Goal: Check status: Check status

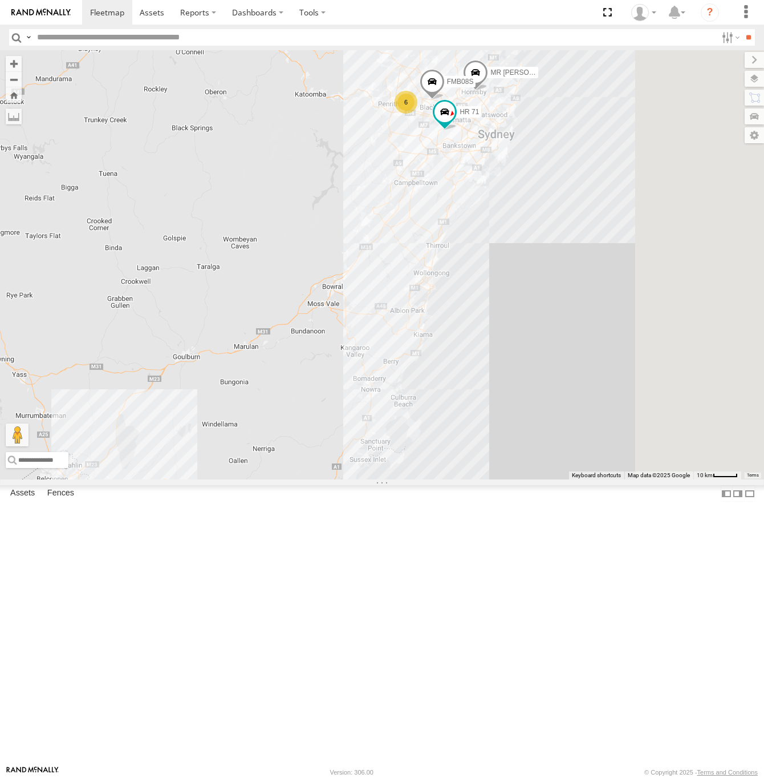
drag, startPoint x: 573, startPoint y: 165, endPoint x: 455, endPoint y: 198, distance: 122.5
click at [455, 198] on div "MR Truck HR 51 FMB08S HR 71 6" at bounding box center [382, 264] width 764 height 429
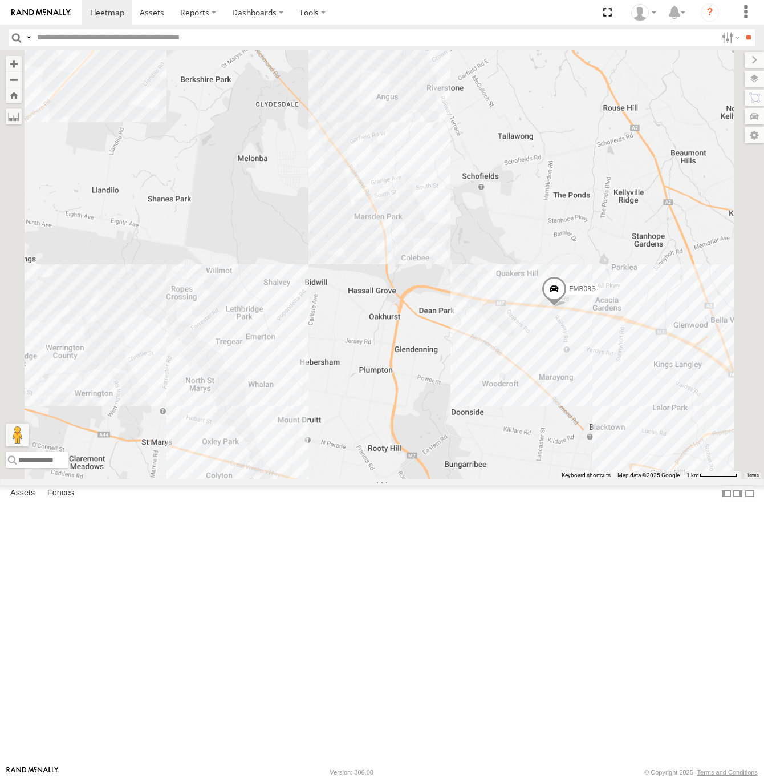
drag, startPoint x: 590, startPoint y: 224, endPoint x: 492, endPoint y: 223, distance: 98.1
click at [492, 223] on div "MR Truck HR 51 FMB08S HR 71 HR 70" at bounding box center [382, 264] width 764 height 429
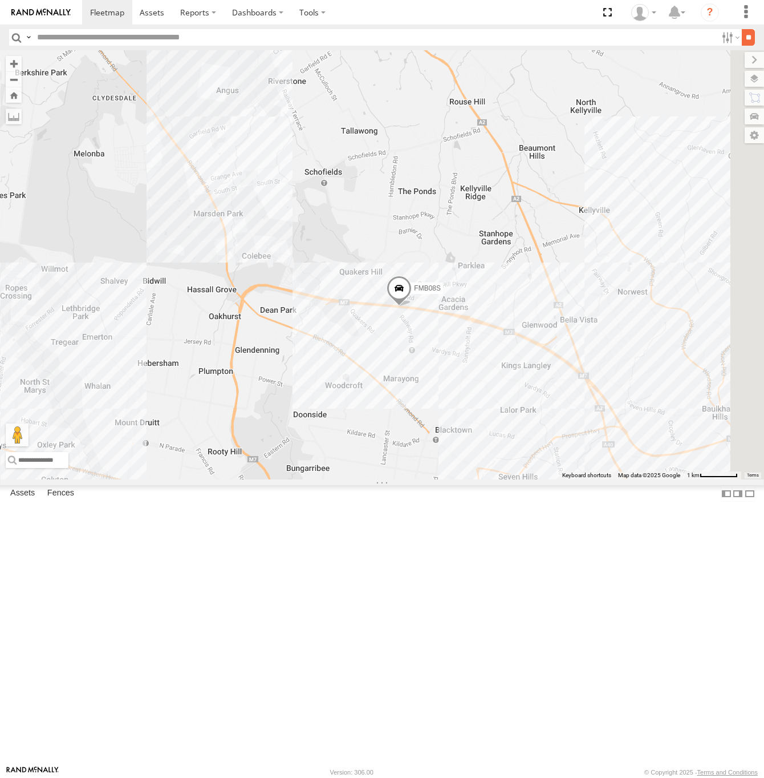
click at [744, 43] on input "**" at bounding box center [748, 37] width 13 height 17
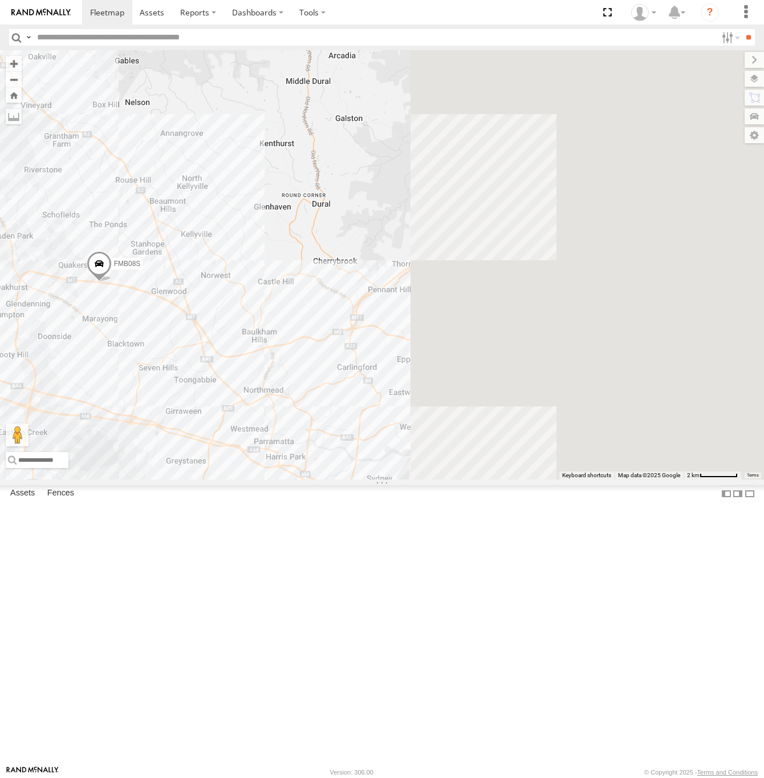
drag, startPoint x: 675, startPoint y: 354, endPoint x: 357, endPoint y: 382, distance: 319.5
click at [357, 382] on div "FMB08S 5 HR 71" at bounding box center [382, 264] width 764 height 429
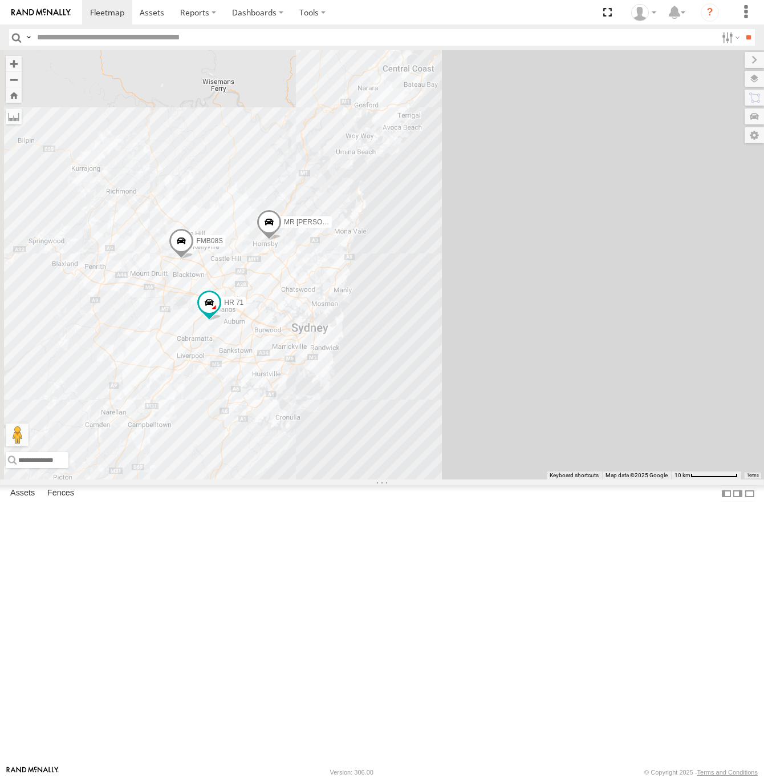
drag, startPoint x: 425, startPoint y: 382, endPoint x: 546, endPoint y: 378, distance: 121.6
click at [546, 378] on div "FMB08S HR 71 MR [PERSON_NAME]" at bounding box center [382, 264] width 764 height 429
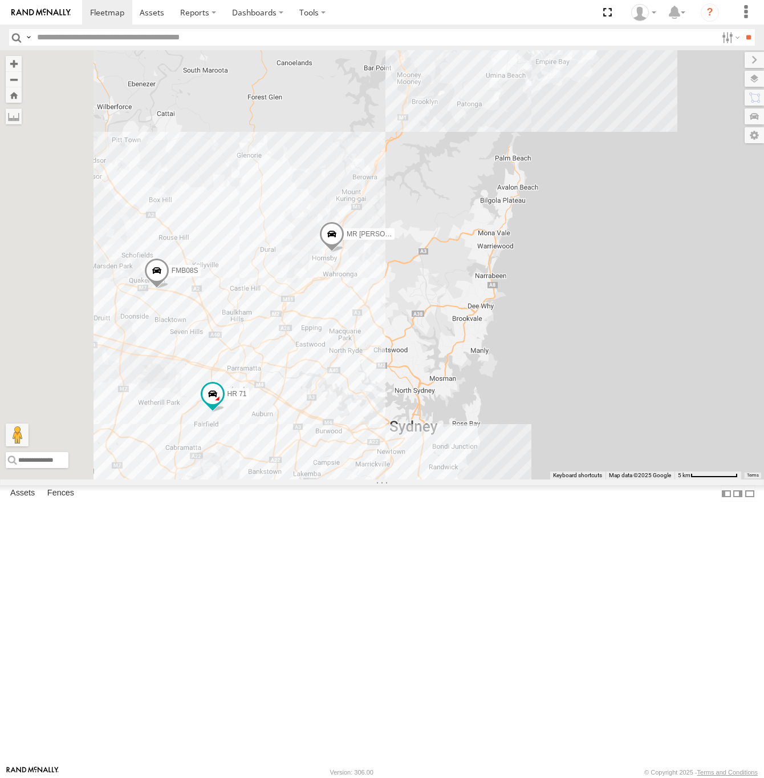
drag, startPoint x: 411, startPoint y: 382, endPoint x: 581, endPoint y: 388, distance: 170.1
click at [581, 388] on div "FMB08S HR 71 MR [PERSON_NAME]" at bounding box center [382, 264] width 764 height 429
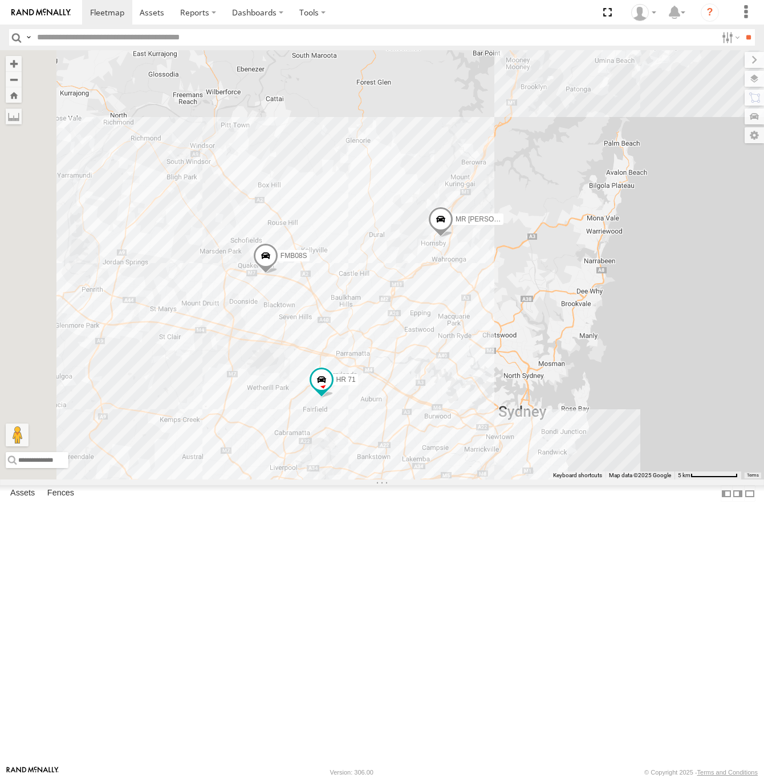
drag, startPoint x: 410, startPoint y: 427, endPoint x: 512, endPoint y: 412, distance: 103.2
click at [512, 412] on div "FMB08S HR 71 MR [PERSON_NAME]" at bounding box center [382, 264] width 764 height 429
click at [278, 274] on span at bounding box center [265, 258] width 25 height 31
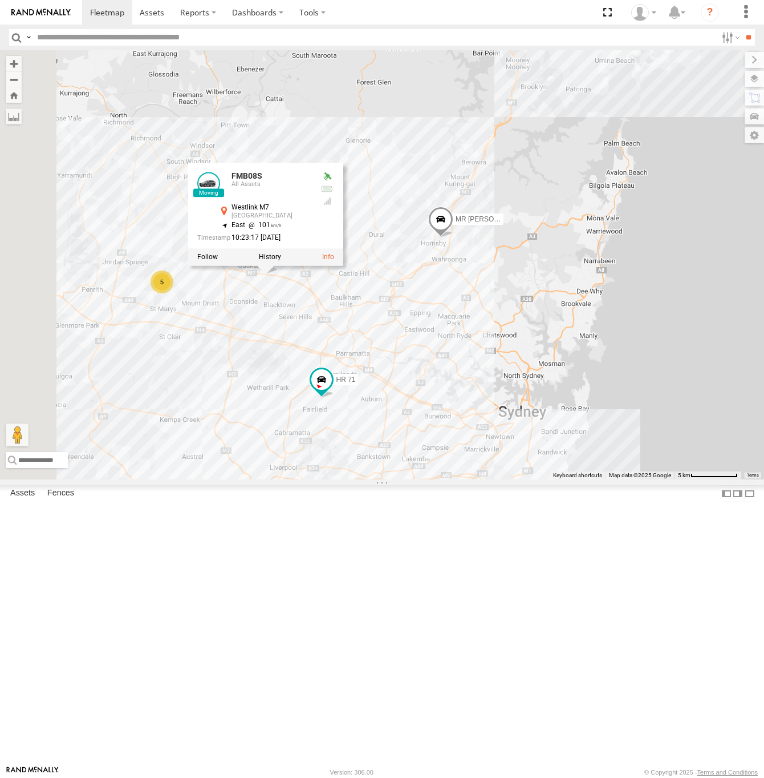
click at [412, 450] on div "FMB08S HR 71 MR Truck 5 FMB08S All Assets Westlink M7 [GEOGRAPHIC_DATA] -33.735…" at bounding box center [382, 264] width 764 height 429
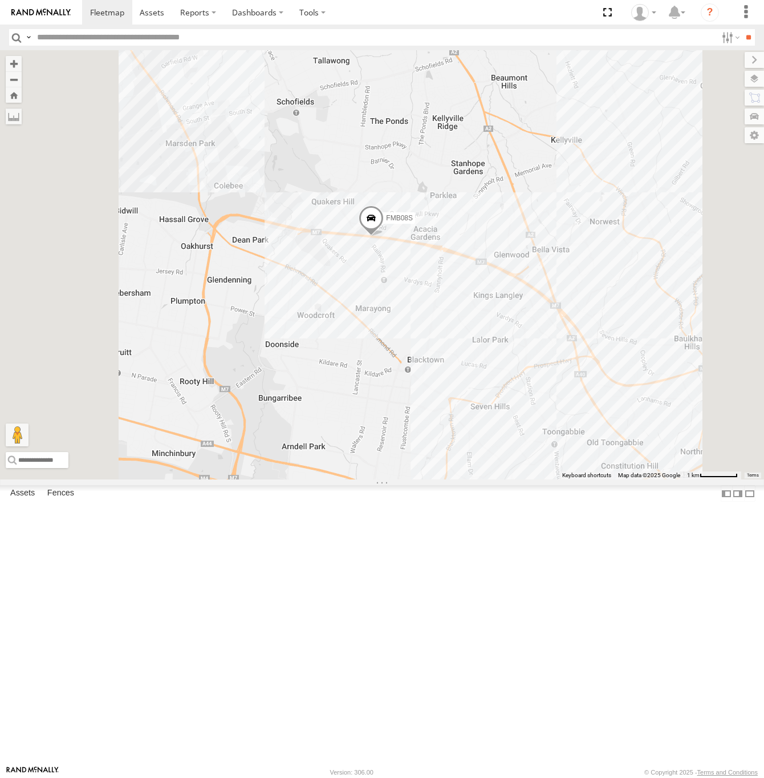
drag, startPoint x: 421, startPoint y: 446, endPoint x: 456, endPoint y: 459, distance: 37.0
click at [456, 459] on div "FMB08S HR 71 MR [PERSON_NAME]" at bounding box center [382, 264] width 764 height 429
click at [384, 236] on span at bounding box center [371, 220] width 25 height 31
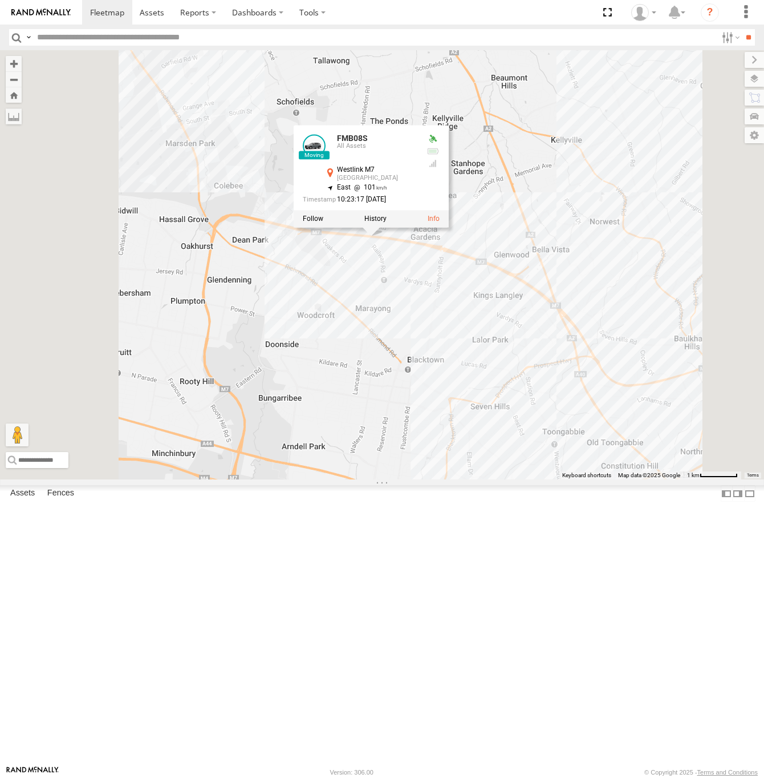
click at [501, 443] on div "FMB08S HR 71 MR Truck FMB08S All Assets Westlink M7 [GEOGRAPHIC_DATA] -33.73532…" at bounding box center [382, 264] width 764 height 429
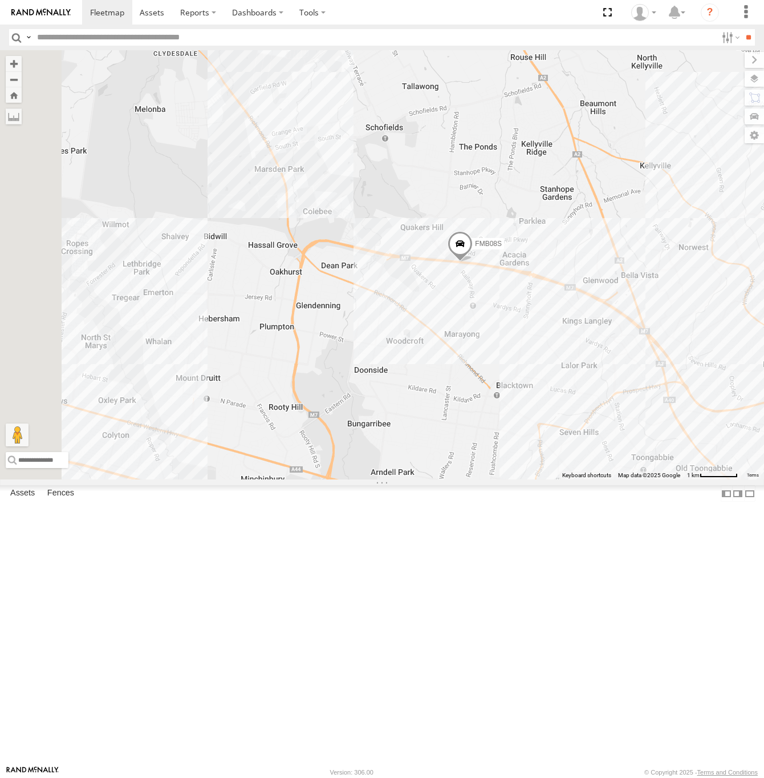
drag, startPoint x: 467, startPoint y: 436, endPoint x: 560, endPoint y: 463, distance: 96.8
click at [560, 463] on div "FMB08S HR 71 MR [PERSON_NAME]" at bounding box center [382, 264] width 764 height 429
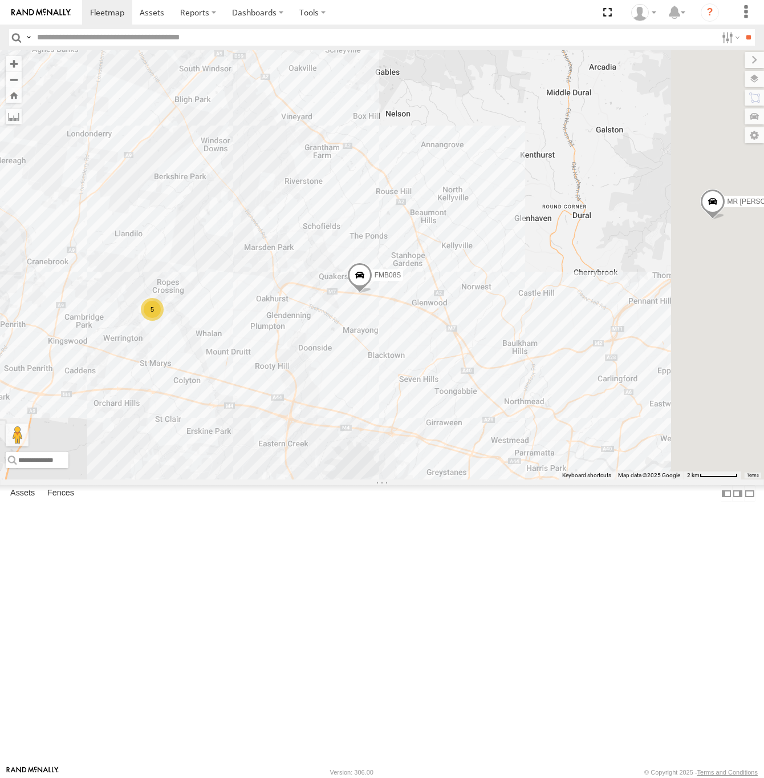
drag, startPoint x: 600, startPoint y: 475, endPoint x: 504, endPoint y: 468, distance: 96.1
click at [504, 468] on div "FMB08S HR 71 MR Truck 5" at bounding box center [382, 264] width 764 height 429
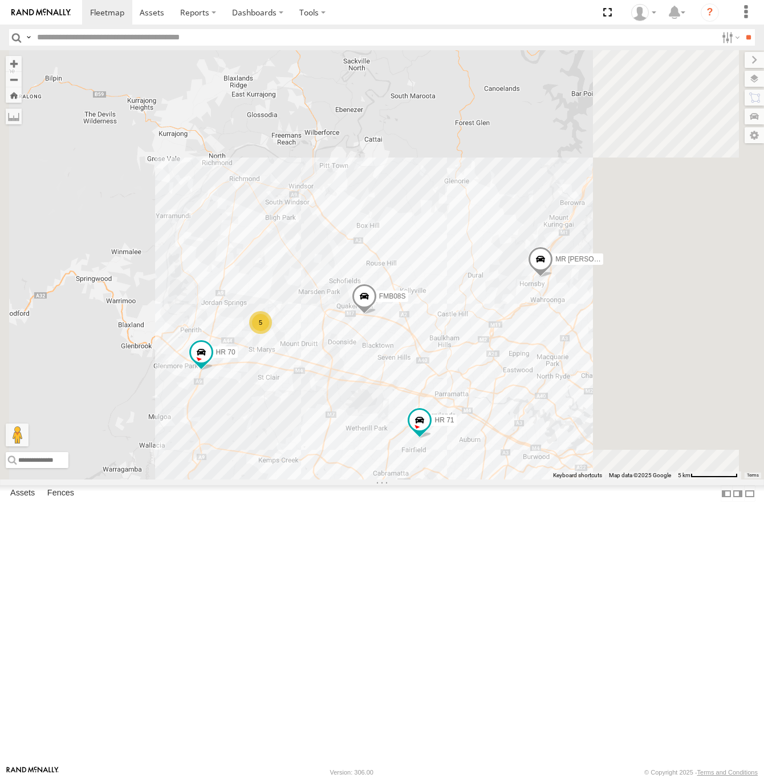
drag, startPoint x: 620, startPoint y: 446, endPoint x: 432, endPoint y: 442, distance: 187.2
click at [432, 442] on div "FMB08S HR 71 MR Truck 5 HR 70" at bounding box center [382, 264] width 764 height 429
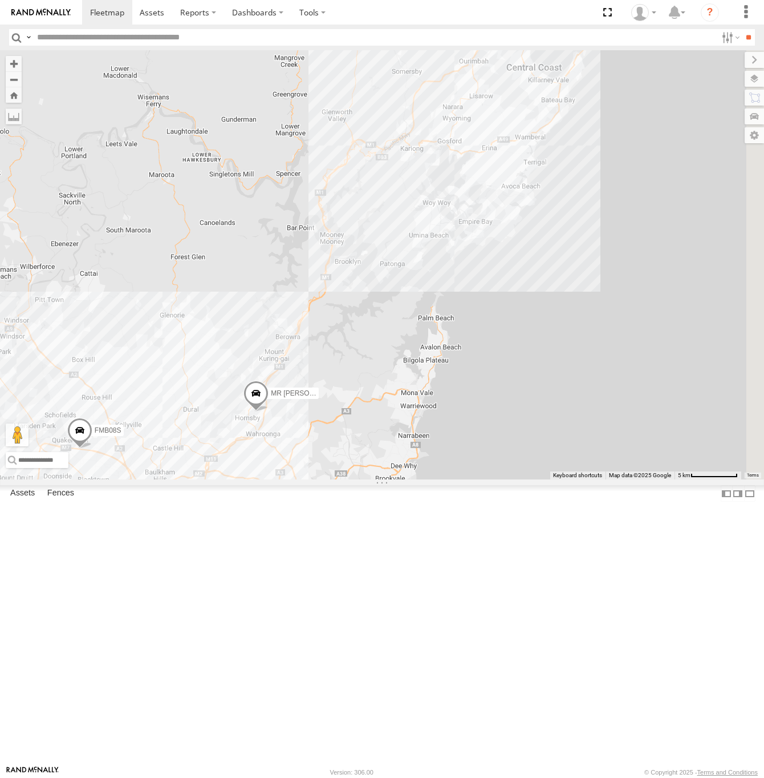
drag, startPoint x: 563, startPoint y: 341, endPoint x: 455, endPoint y: 483, distance: 178.2
click at [455, 479] on div "FMB08S HR 71 MR Truck 5 HR 70" at bounding box center [382, 264] width 764 height 429
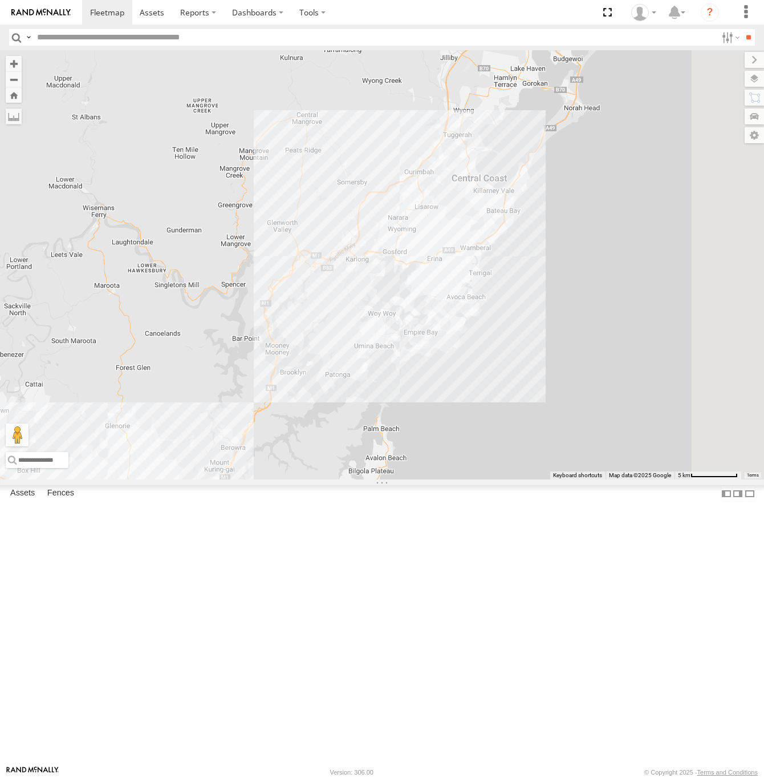
drag, startPoint x: 512, startPoint y: 314, endPoint x: 503, endPoint y: 396, distance: 82.6
click at [503, 396] on div "FMB08S HR 71 MR Truck 5 HR 70" at bounding box center [382, 264] width 764 height 429
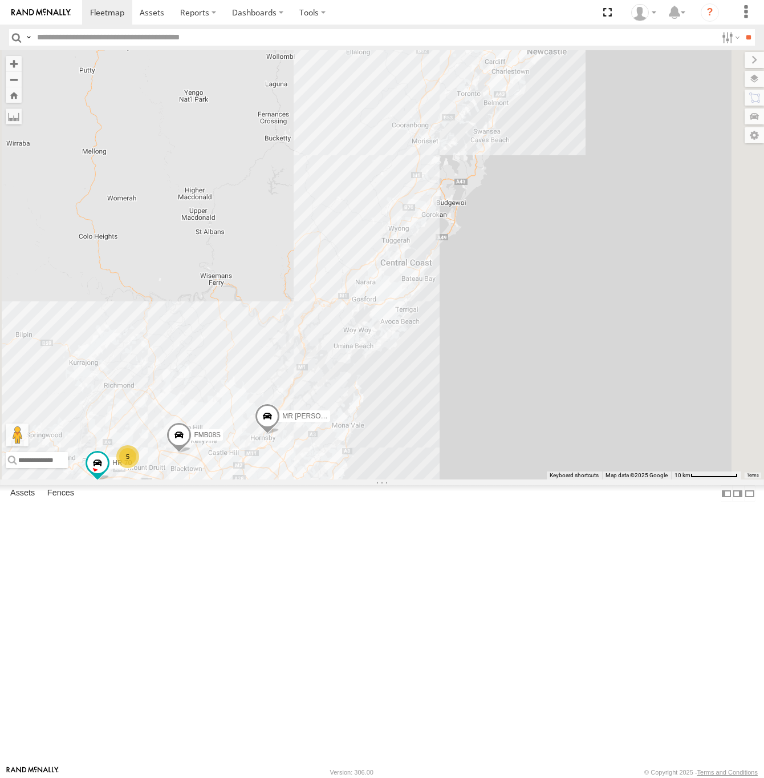
drag, startPoint x: 690, startPoint y: 428, endPoint x: 679, endPoint y: 435, distance: 13.6
click at [679, 435] on div "FMB08S HR 71 MR Truck HR 70 5" at bounding box center [382, 264] width 764 height 429
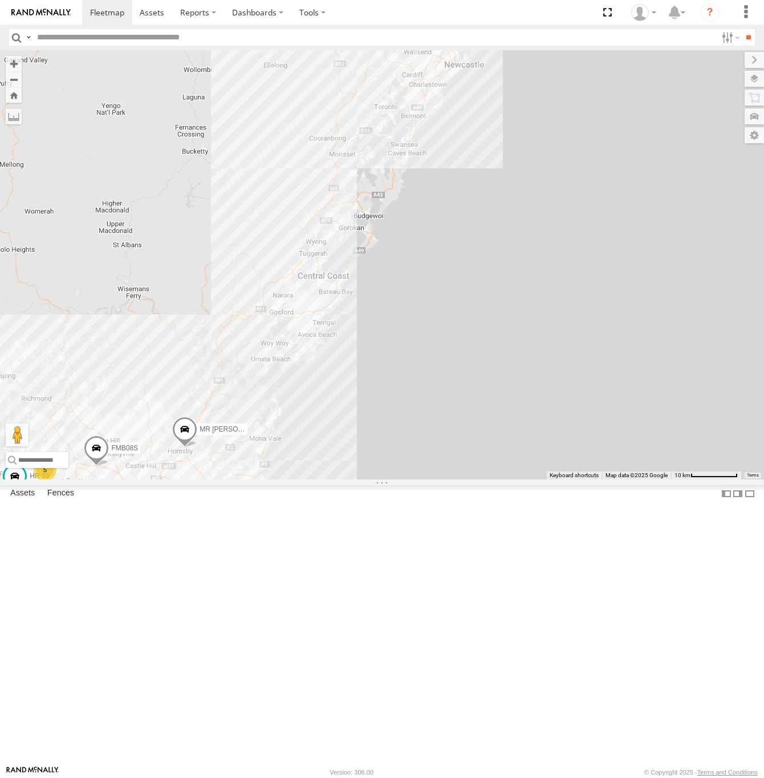
drag, startPoint x: 677, startPoint y: 285, endPoint x: 601, endPoint y: 288, distance: 75.9
click at [601, 288] on div "FMB08S HR 71 MR Truck HR 70 5" at bounding box center [382, 264] width 764 height 429
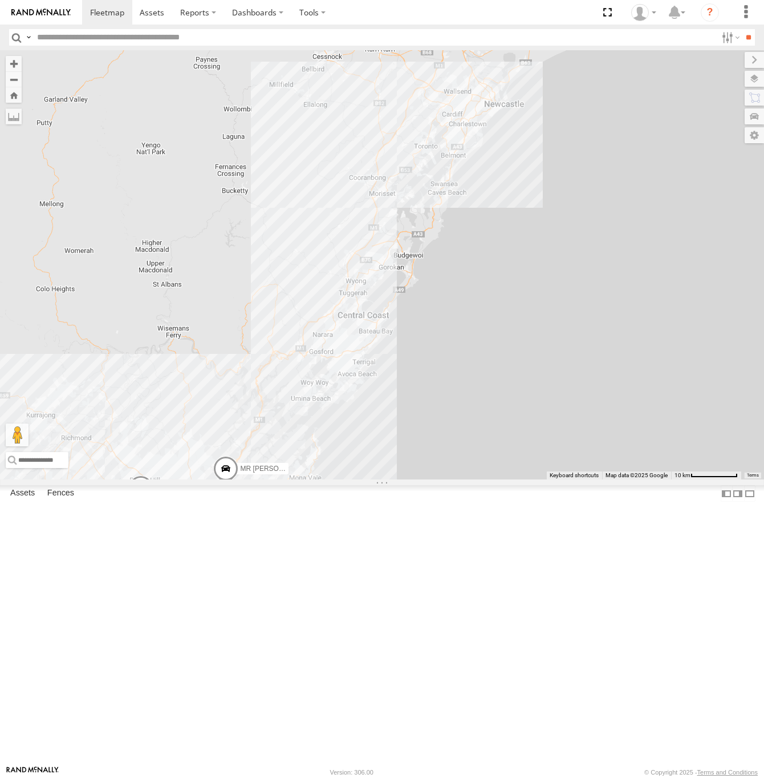
drag, startPoint x: 523, startPoint y: 430, endPoint x: 546, endPoint y: 464, distance: 42.2
click at [546, 464] on div "FMB08S HR 71 MR Truck HR 70 5" at bounding box center [382, 264] width 764 height 429
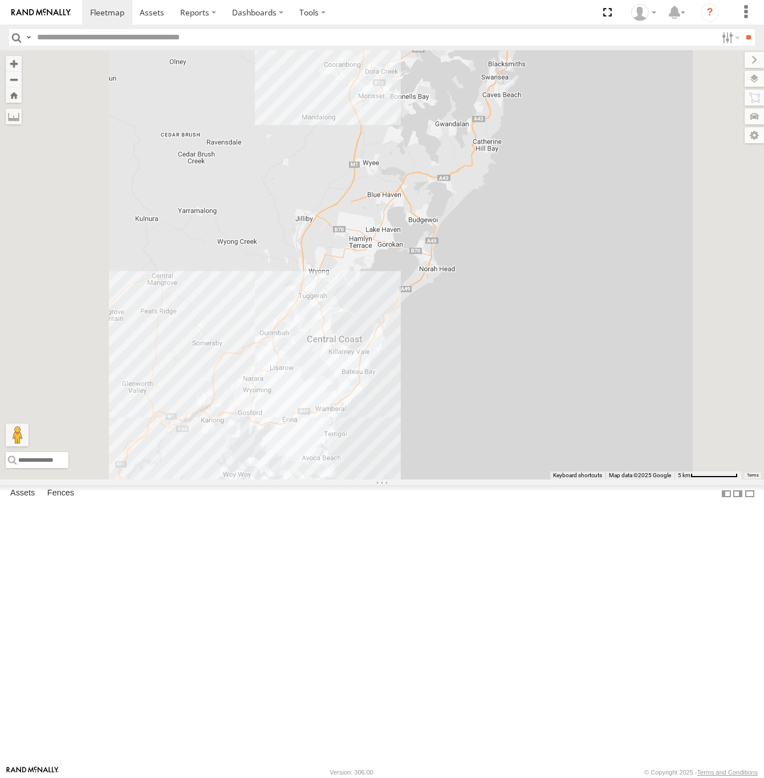
drag, startPoint x: 611, startPoint y: 377, endPoint x: 658, endPoint y: 317, distance: 76.0
click at [662, 313] on div "FMB08S HR 71 MR Truck HR 70" at bounding box center [382, 264] width 764 height 429
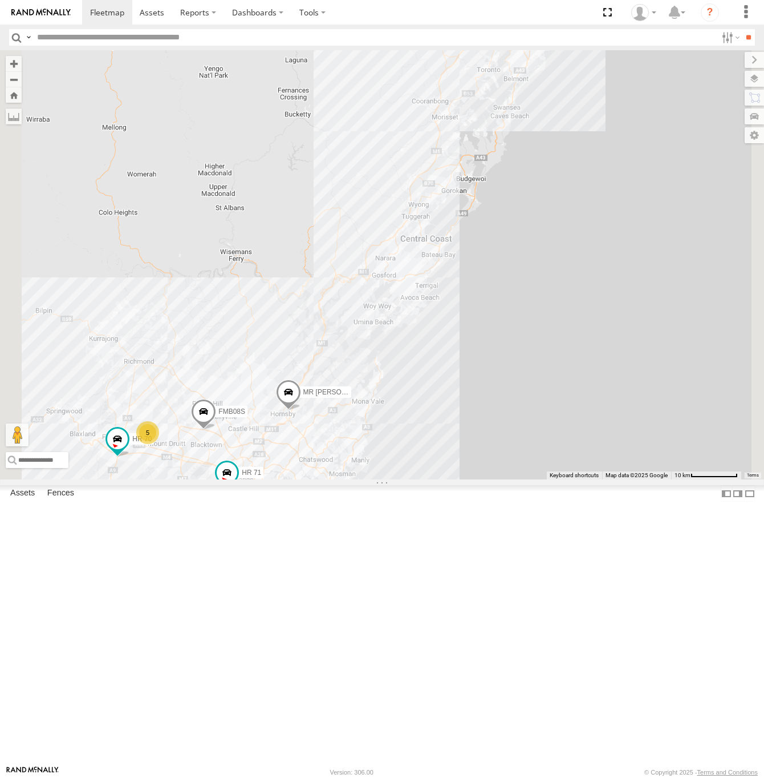
drag, startPoint x: 630, startPoint y: 483, endPoint x: 644, endPoint y: 450, distance: 35.8
click at [644, 450] on div "FMB08S HR 71 MR Truck HR 70 5" at bounding box center [382, 264] width 764 height 429
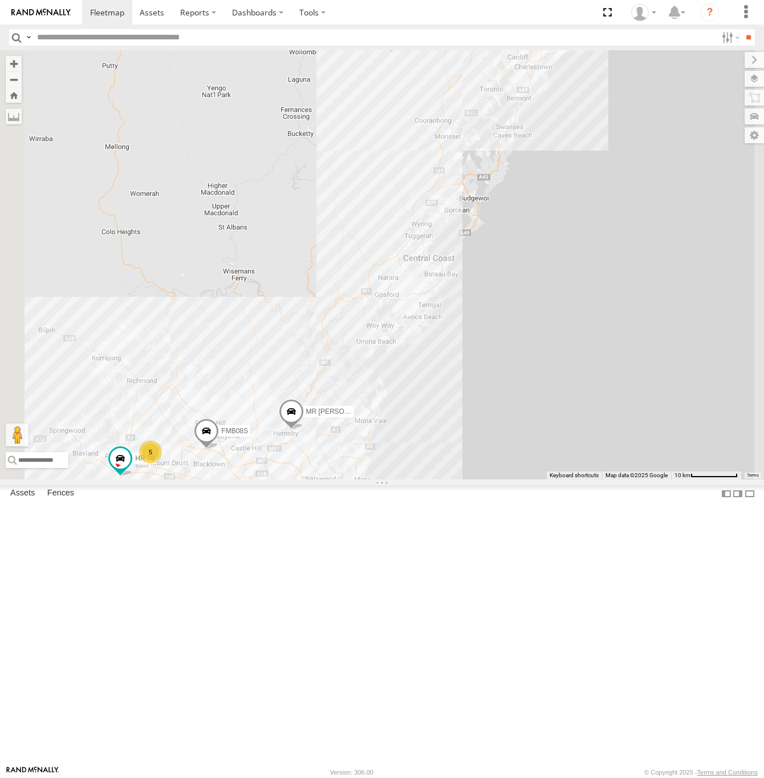
drag, startPoint x: 623, startPoint y: 397, endPoint x: 628, endPoint y: 426, distance: 28.9
click at [628, 426] on div "FMB08S HR 71 MR Truck HR 70 5" at bounding box center [382, 264] width 764 height 429
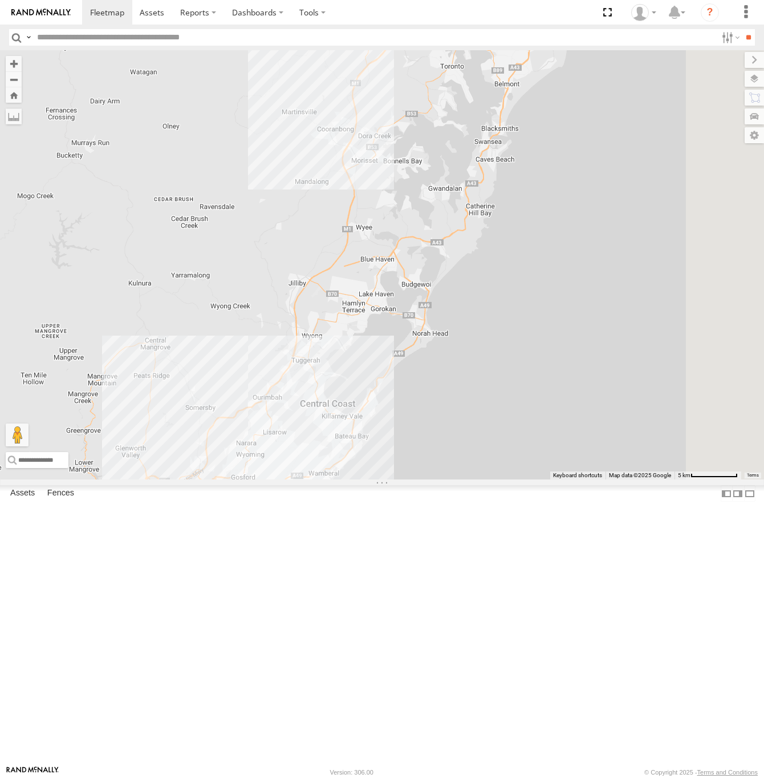
drag, startPoint x: 670, startPoint y: 377, endPoint x: 620, endPoint y: 506, distance: 138.3
click at [620, 479] on div "FMB08S HR 71 MR Truck HR 70" at bounding box center [382, 264] width 764 height 429
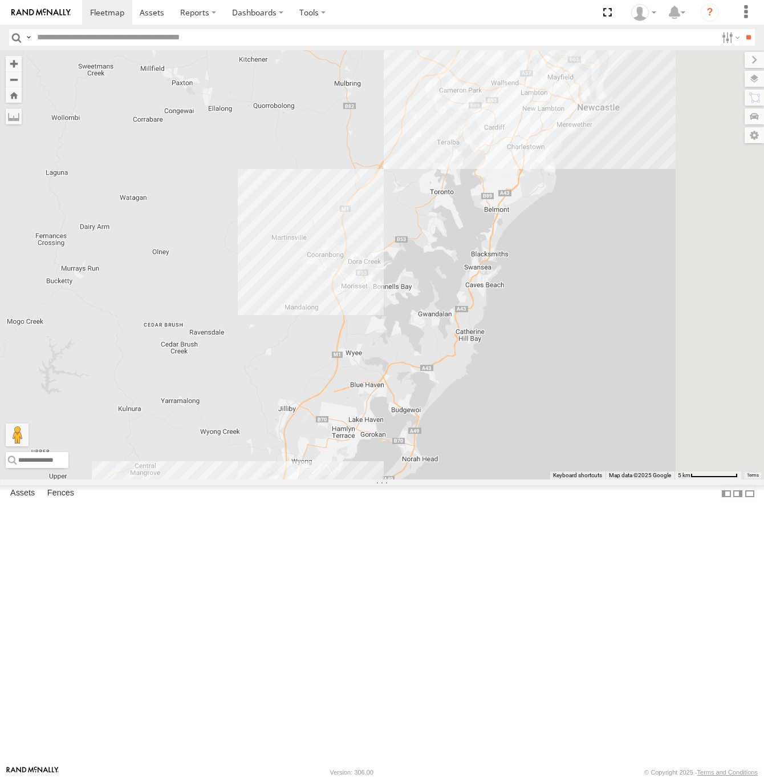
drag, startPoint x: 662, startPoint y: 408, endPoint x: 635, endPoint y: 524, distance: 118.4
click at [635, 479] on div "FMB08S HR 71 MR Truck HR 70" at bounding box center [382, 264] width 764 height 429
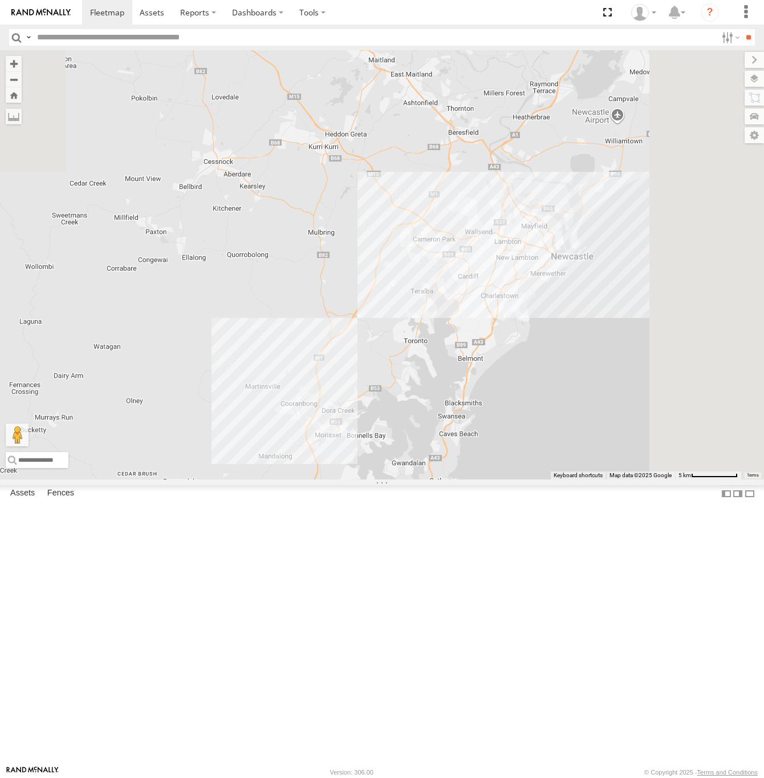
drag, startPoint x: 639, startPoint y: 442, endPoint x: 627, endPoint y: 508, distance: 67.2
click at [627, 479] on div "FMB08S HR 71 MR Truck HR 70" at bounding box center [382, 264] width 764 height 429
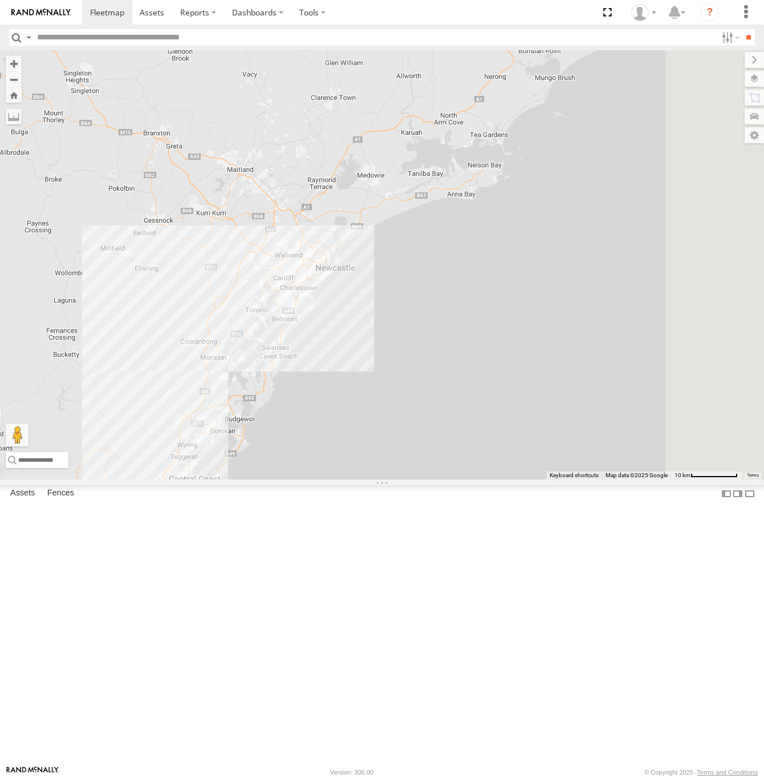
drag, startPoint x: 579, startPoint y: 422, endPoint x: 436, endPoint y: 421, distance: 142.6
click at [436, 421] on div "FMB08S HR 71 MR Truck HR 70" at bounding box center [382, 264] width 764 height 429
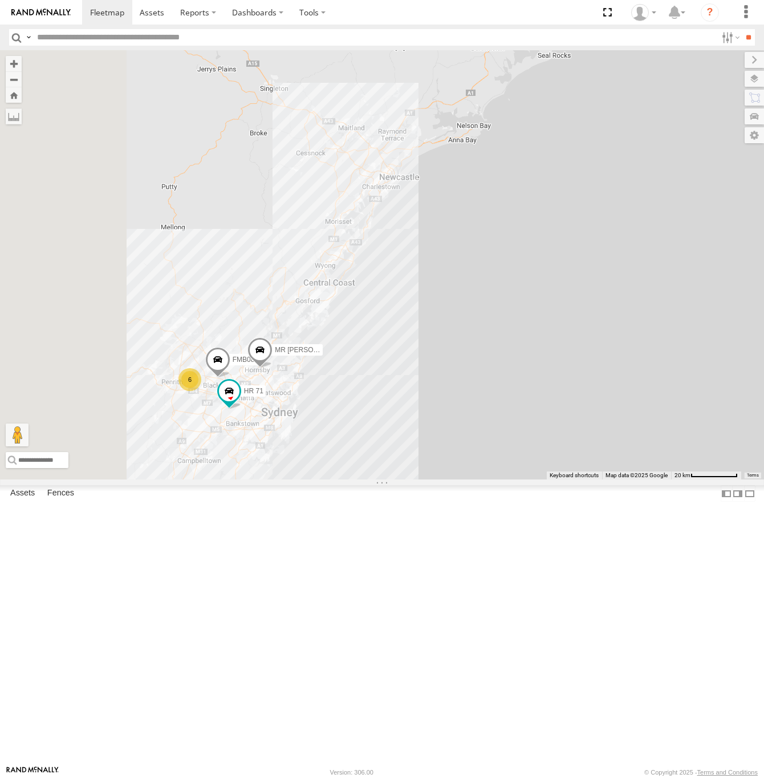
drag, startPoint x: 610, startPoint y: 476, endPoint x: 620, endPoint y: 342, distance: 133.8
click at [620, 342] on div "FMB08S HR 71 MR Truck 6" at bounding box center [382, 264] width 764 height 429
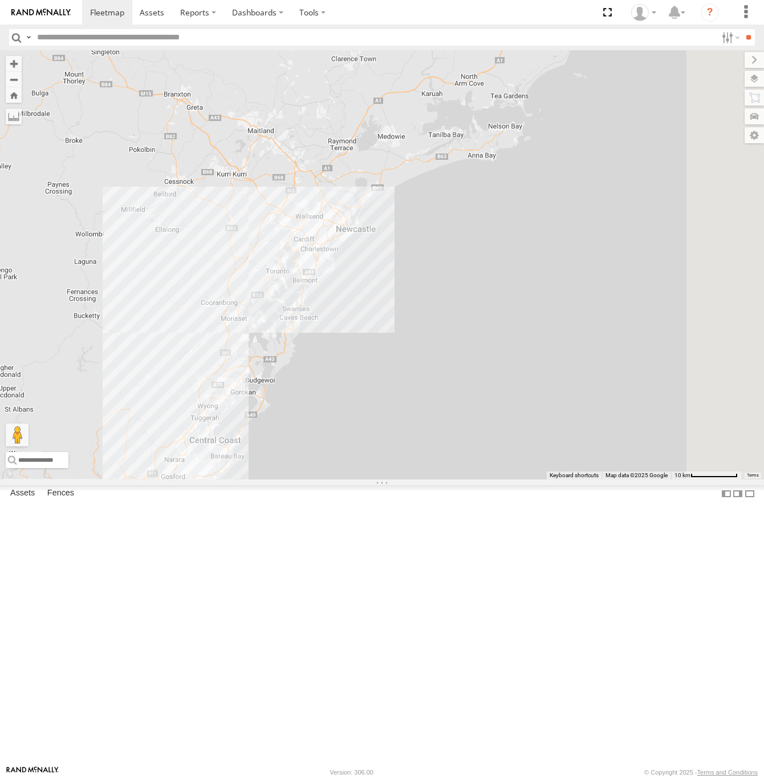
drag, startPoint x: 558, startPoint y: 357, endPoint x: 540, endPoint y: 371, distance: 23.2
click at [540, 371] on div "FMB08S HR 71 MR [PERSON_NAME]" at bounding box center [382, 264] width 764 height 429
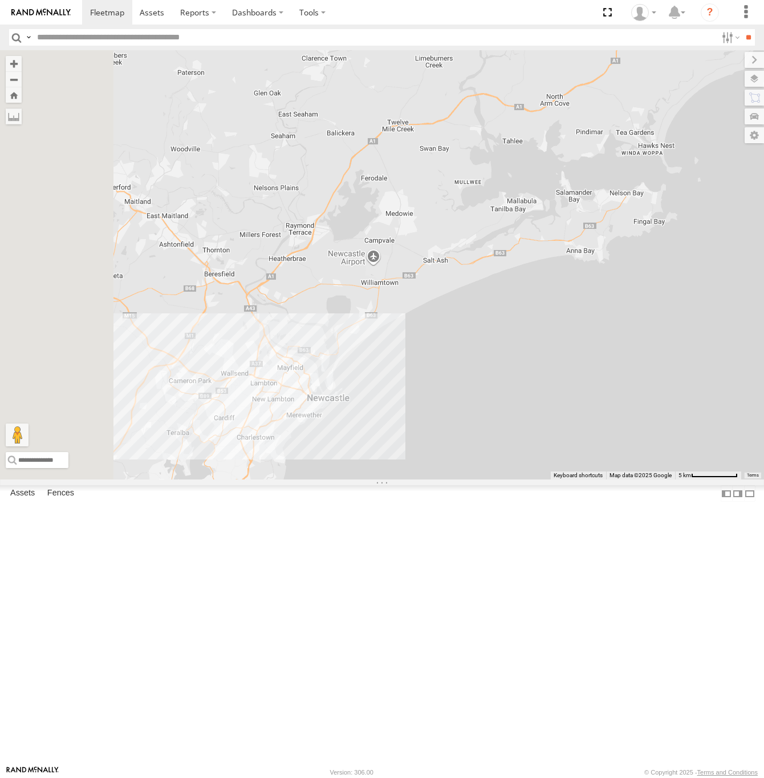
drag, startPoint x: 526, startPoint y: 435, endPoint x: 704, endPoint y: 444, distance: 178.2
click at [704, 444] on div "FMB08S HR 71 MR [PERSON_NAME]" at bounding box center [382, 264] width 764 height 429
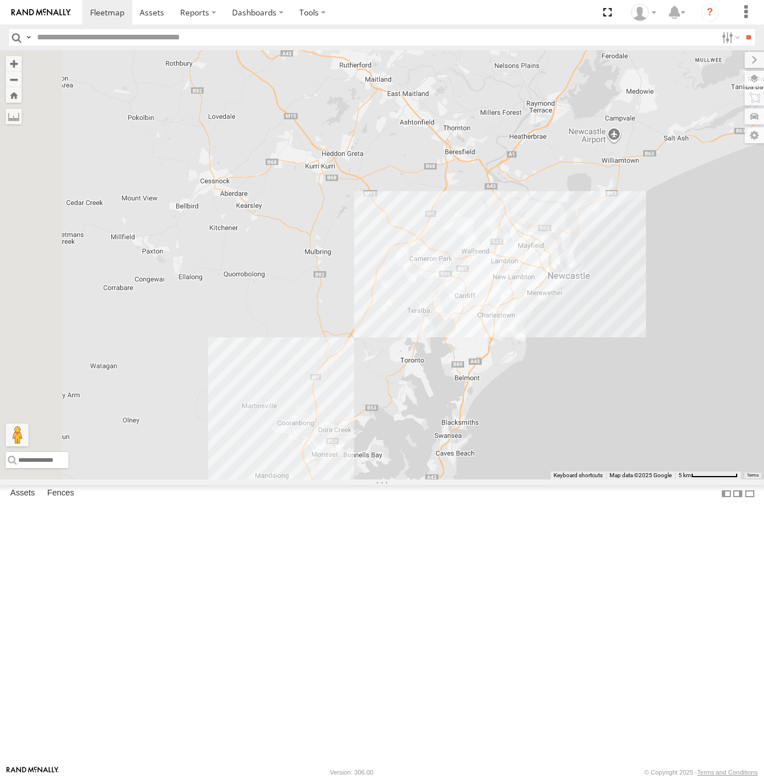
drag, startPoint x: 452, startPoint y: 491, endPoint x: 695, endPoint y: 368, distance: 272.7
click at [695, 368] on div "FMB08S HR 71 MR [PERSON_NAME]" at bounding box center [382, 264] width 764 height 429
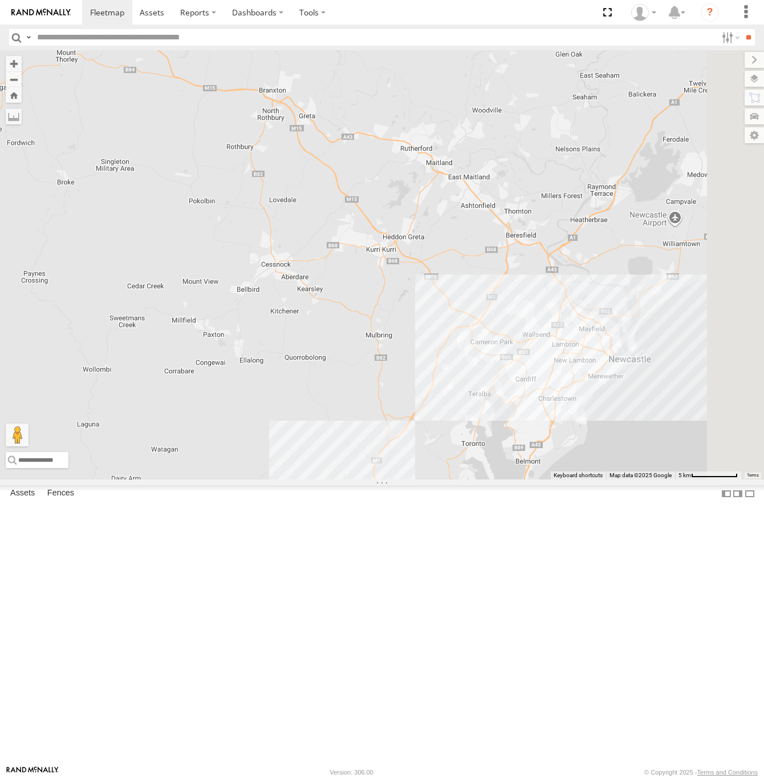
drag, startPoint x: 565, startPoint y: 431, endPoint x: 473, endPoint y: 380, distance: 105.7
click at [473, 380] on div "FMB08S HR 71 MR [PERSON_NAME]" at bounding box center [382, 264] width 764 height 429
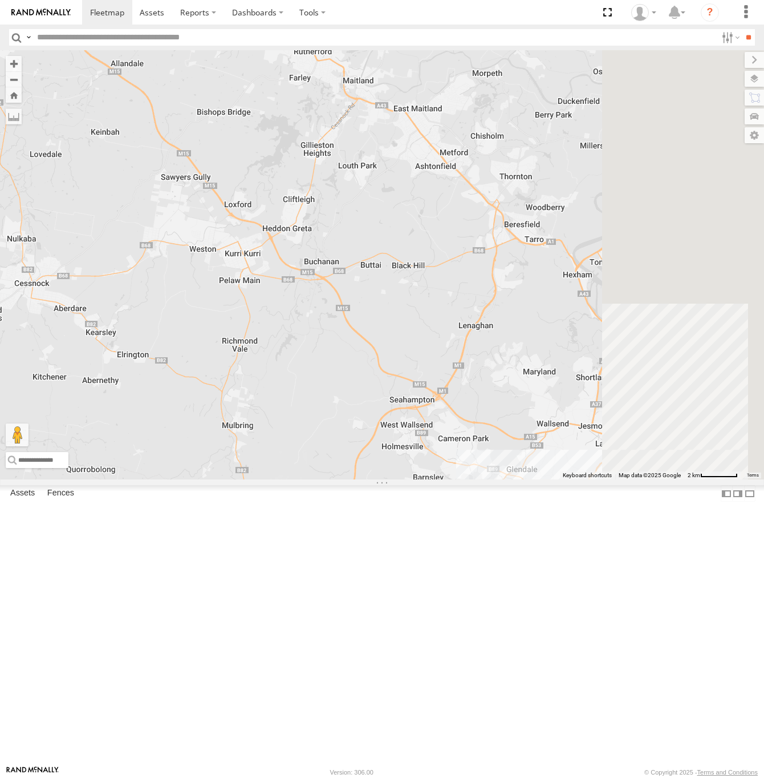
drag, startPoint x: 567, startPoint y: 381, endPoint x: 418, endPoint y: 412, distance: 152.0
click at [415, 418] on div "FMB08S HR 71 MR [PERSON_NAME]" at bounding box center [382, 264] width 764 height 429
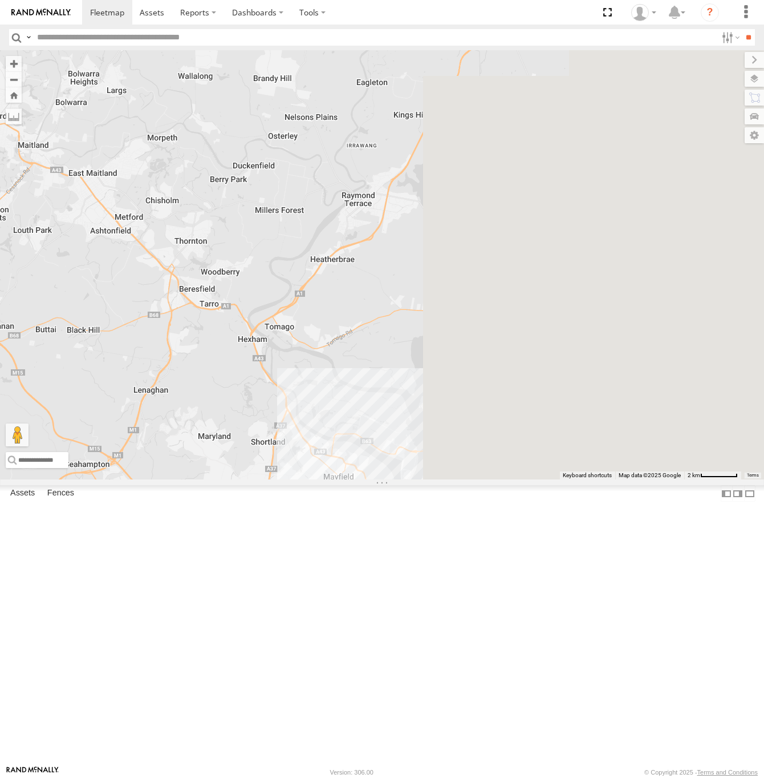
drag, startPoint x: 647, startPoint y: 306, endPoint x: 427, endPoint y: 327, distance: 220.6
click at [426, 330] on div "FMB08S HR 71 MR [PERSON_NAME]" at bounding box center [382, 264] width 764 height 429
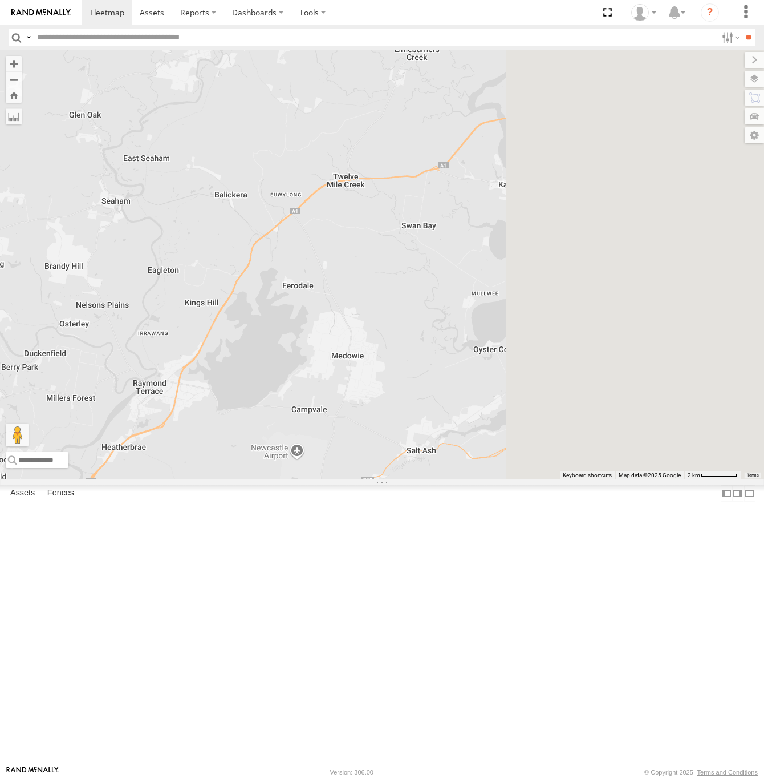
drag, startPoint x: 689, startPoint y: 290, endPoint x: 468, endPoint y: 475, distance: 287.5
click at [476, 479] on div "FMB08S HR 71 MR [PERSON_NAME]" at bounding box center [382, 264] width 764 height 429
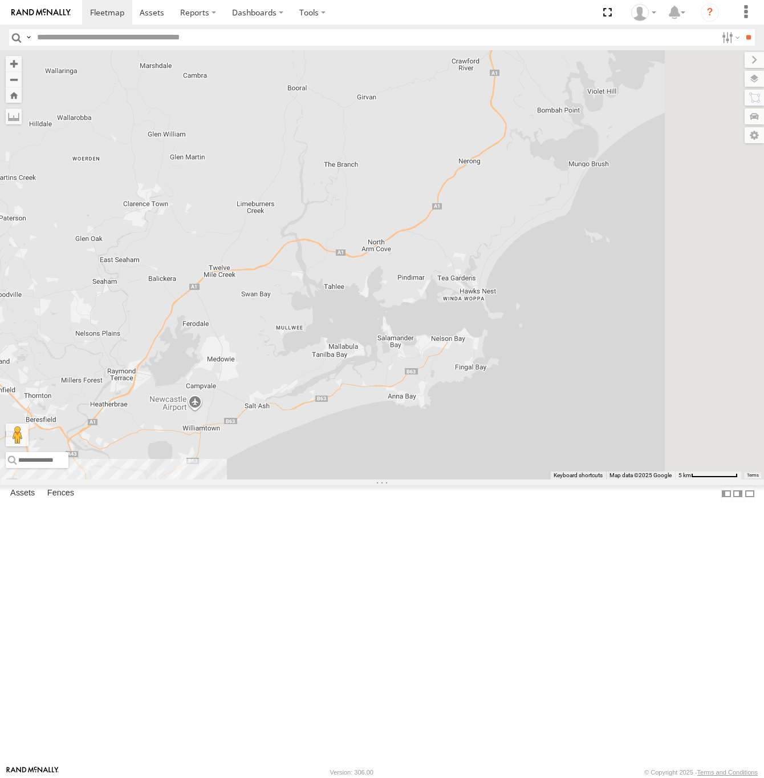
drag, startPoint x: 488, startPoint y: 440, endPoint x: 461, endPoint y: 459, distance: 32.8
click at [462, 460] on div "FMB08S HR 71 MR [PERSON_NAME]" at bounding box center [382, 264] width 764 height 429
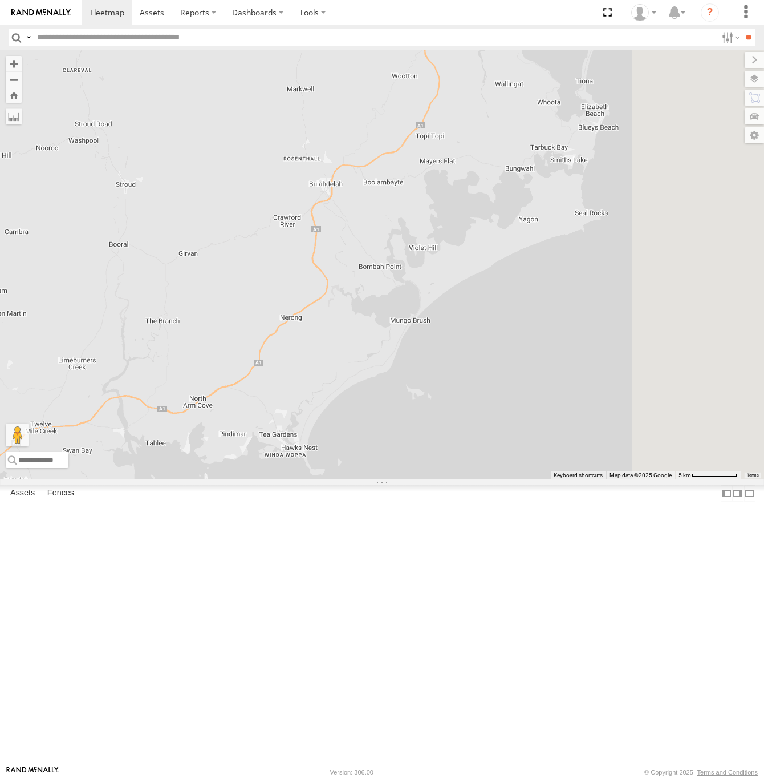
drag, startPoint x: 609, startPoint y: 396, endPoint x: 501, endPoint y: 438, distance: 115.6
click at [442, 479] on div "FMB08S HR 71 MR [PERSON_NAME]" at bounding box center [382, 264] width 764 height 429
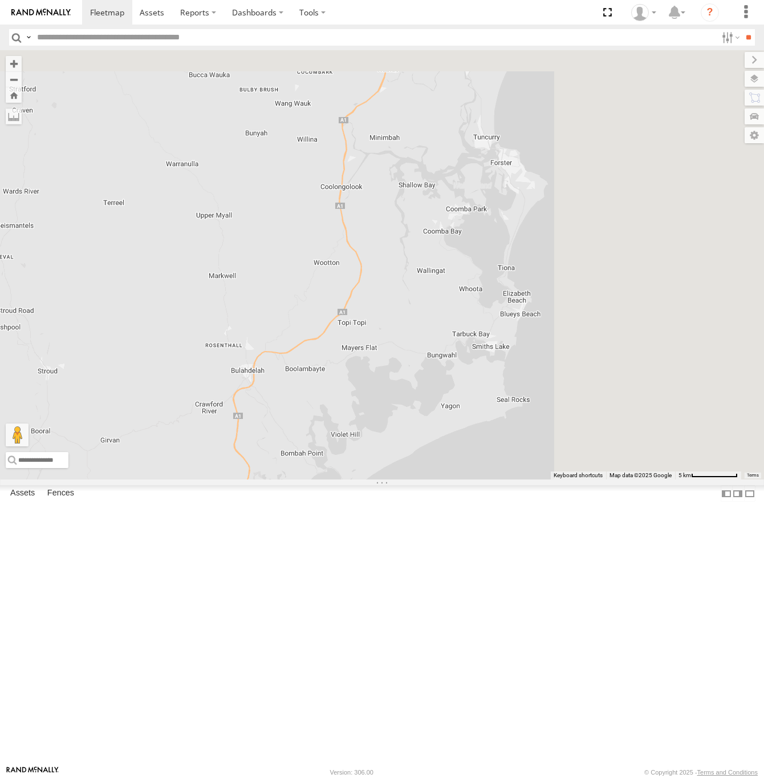
drag, startPoint x: 640, startPoint y: 330, endPoint x: 534, endPoint y: 545, distance: 239.8
click at [537, 479] on div "FMB08S HR 71 MR [PERSON_NAME]" at bounding box center [382, 264] width 764 height 429
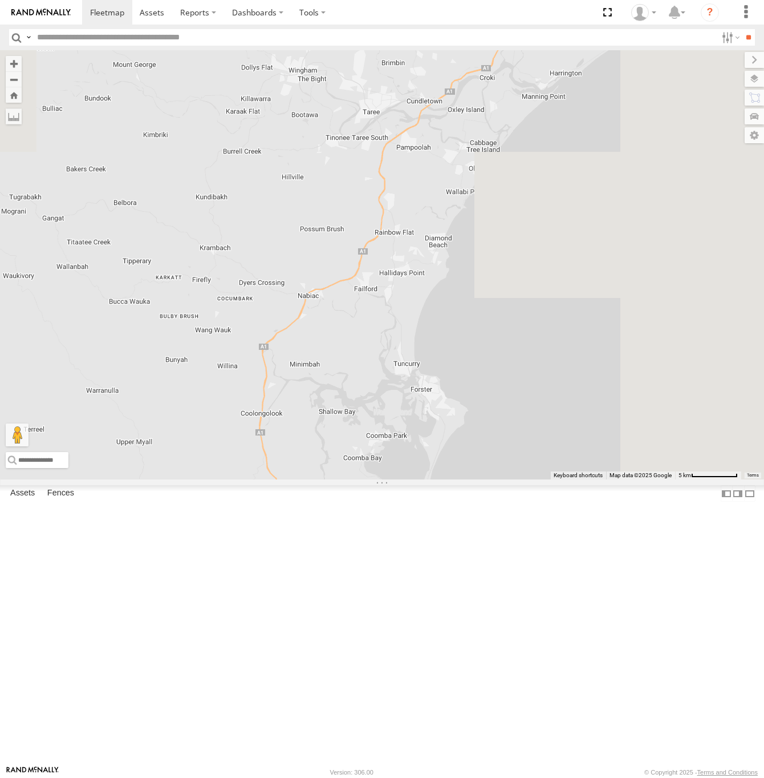
drag, startPoint x: 559, startPoint y: 351, endPoint x: 507, endPoint y: 459, distance: 119.9
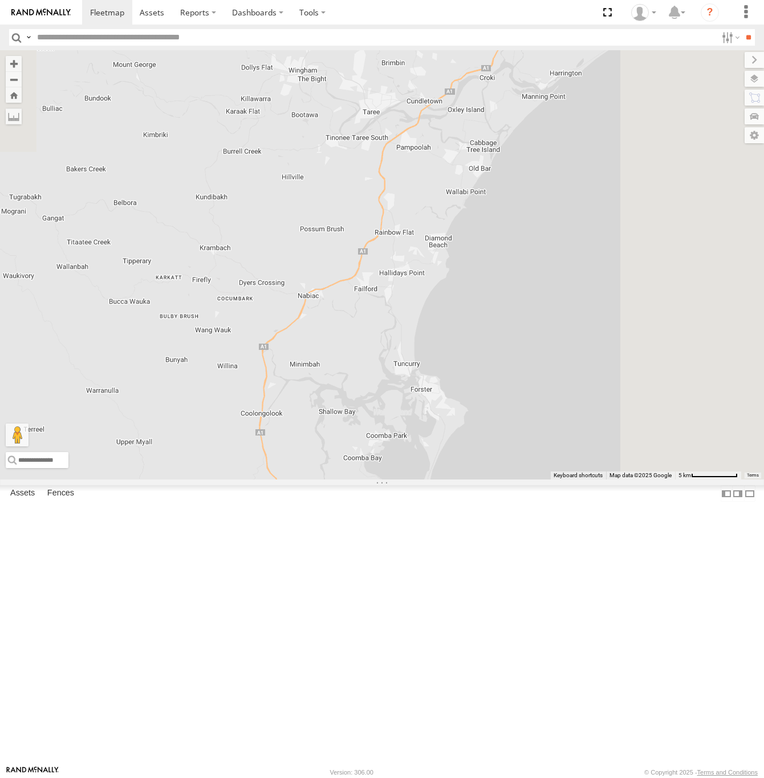
click at [506, 479] on div "FMB08S HR 71 MR [PERSON_NAME]" at bounding box center [382, 264] width 764 height 429
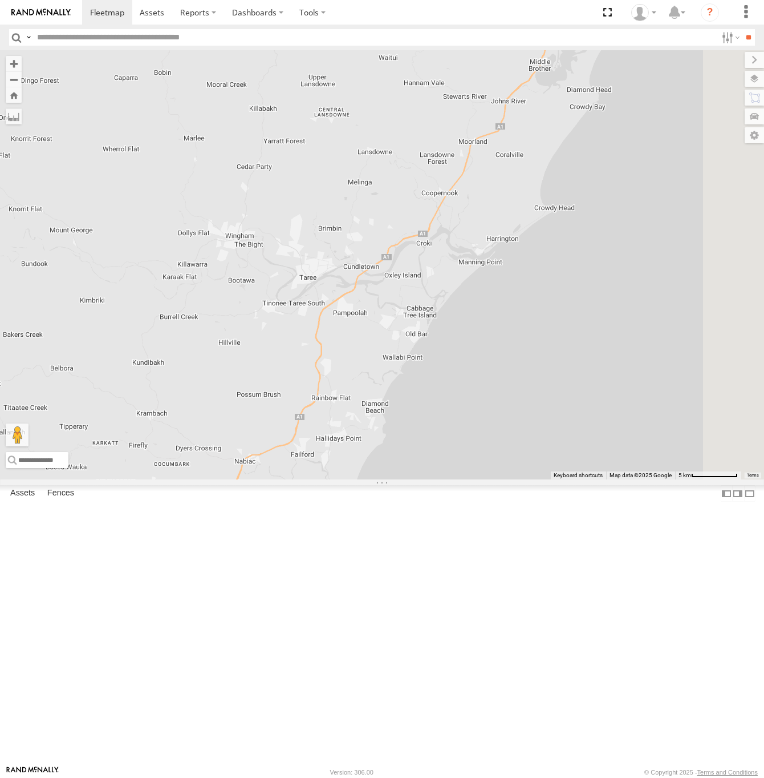
drag, startPoint x: 605, startPoint y: 353, endPoint x: 543, endPoint y: 520, distance: 178.3
click at [543, 479] on div "FMB08S HR 71 MR [PERSON_NAME]" at bounding box center [382, 264] width 764 height 429
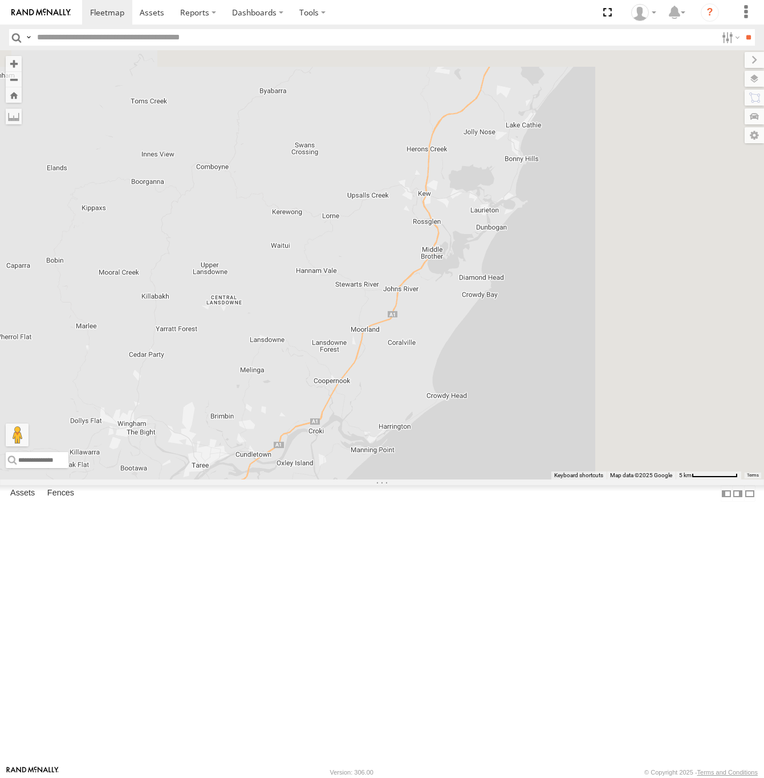
drag, startPoint x: 610, startPoint y: 391, endPoint x: 508, endPoint y: 557, distance: 195.4
click at [508, 479] on div "FMB08S HR 71 MR [PERSON_NAME]" at bounding box center [382, 264] width 764 height 429
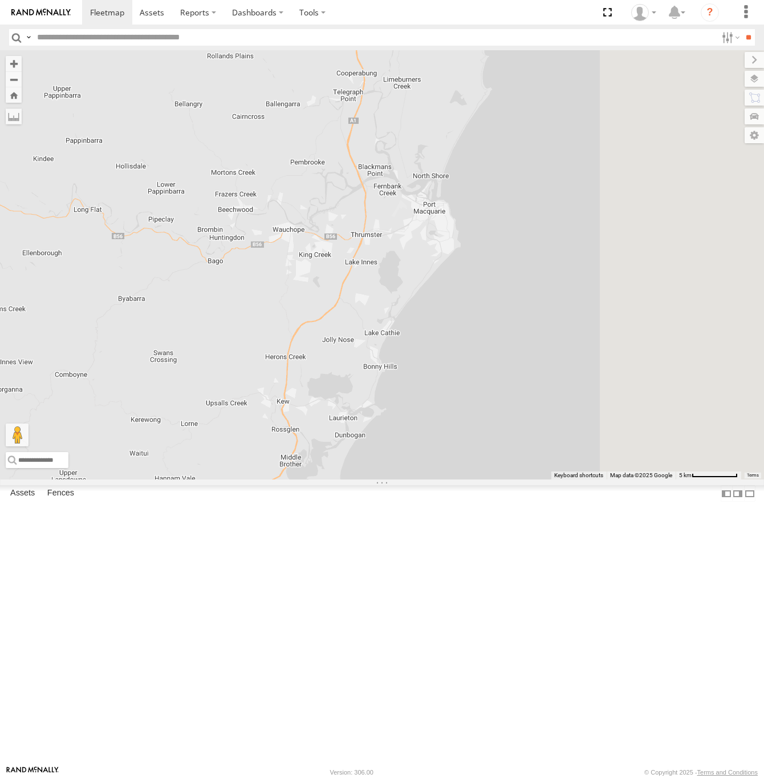
drag, startPoint x: 616, startPoint y: 359, endPoint x: 473, endPoint y: 567, distance: 252.0
click at [473, 479] on div "FMB08S HR 71 MR [PERSON_NAME]" at bounding box center [382, 264] width 764 height 429
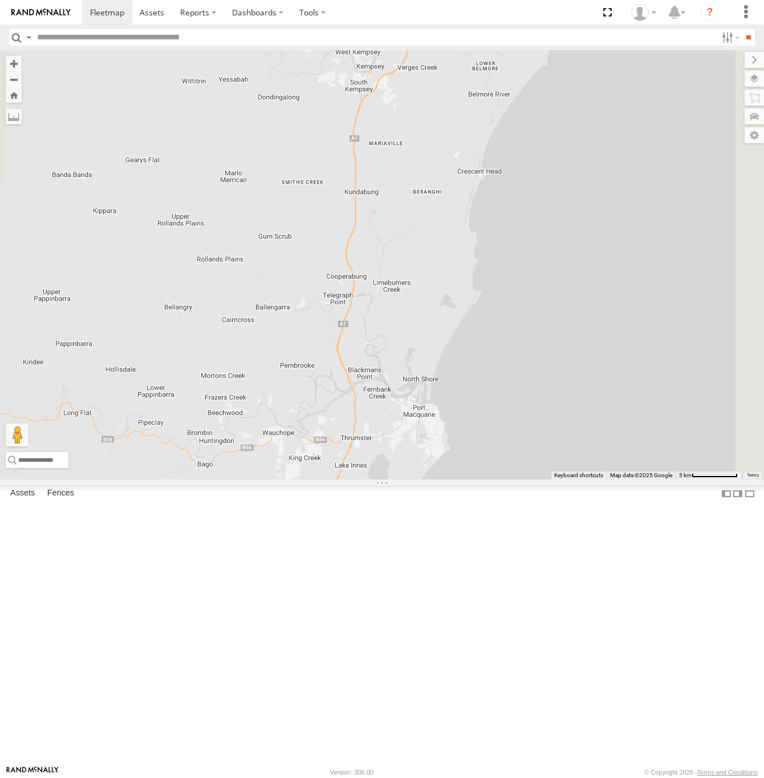
drag, startPoint x: 537, startPoint y: 378, endPoint x: 528, endPoint y: 581, distance: 203.3
click at [528, 479] on div "FMB08S HR 71 MR [PERSON_NAME]" at bounding box center [382, 264] width 764 height 429
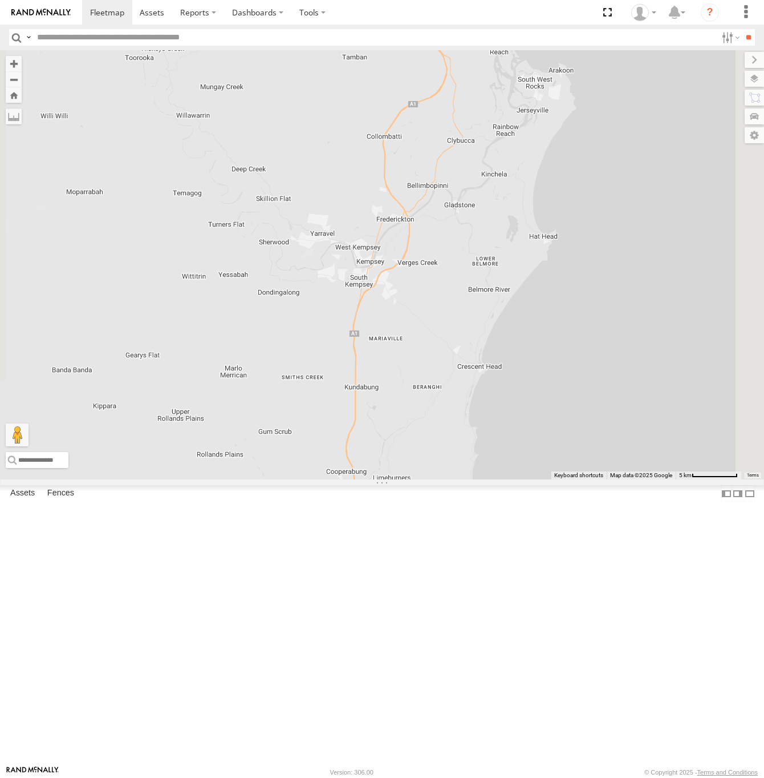
drag, startPoint x: 562, startPoint y: 462, endPoint x: 552, endPoint y: 547, distance: 85.5
click at [552, 479] on div "FMB08S HR 71 MR [PERSON_NAME]" at bounding box center [382, 264] width 764 height 429
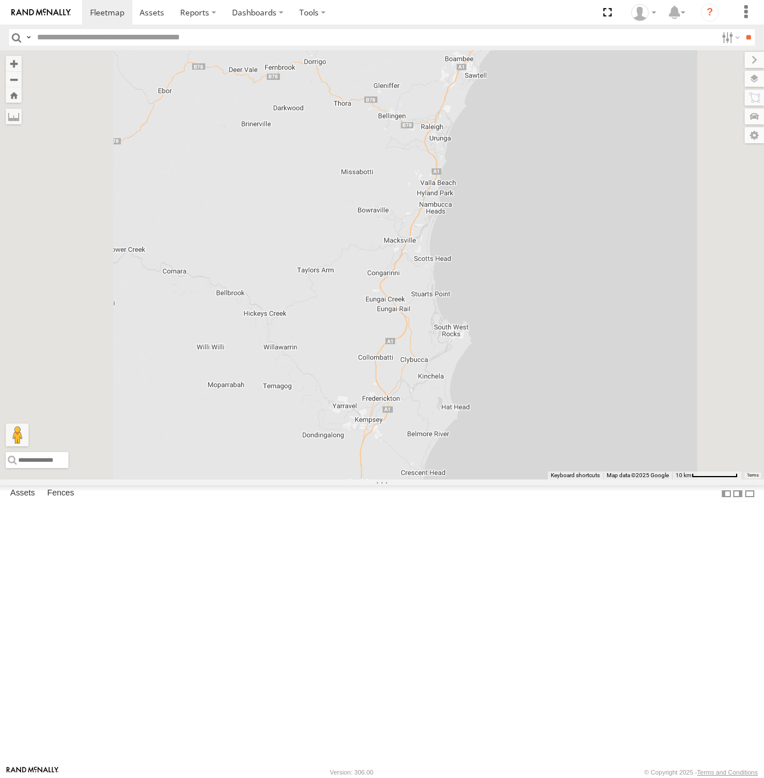
drag, startPoint x: 655, startPoint y: 421, endPoint x: 642, endPoint y: 526, distance: 105.9
click at [642, 479] on div "FMB08S HR 71 MR [PERSON_NAME]" at bounding box center [382, 264] width 764 height 429
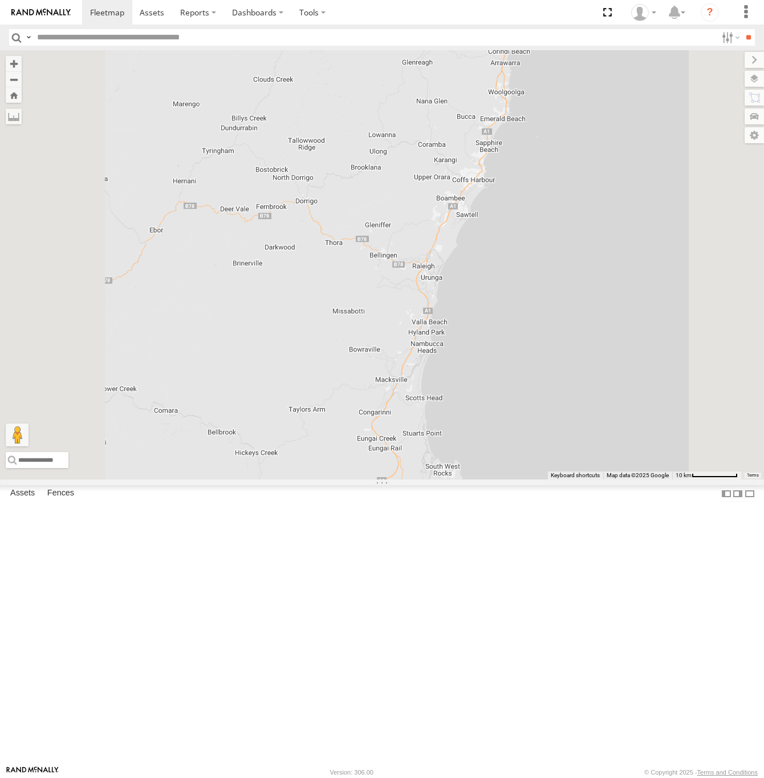
drag, startPoint x: 602, startPoint y: 296, endPoint x: 593, endPoint y: 437, distance: 141.2
click at [593, 437] on div "FMB08S HR 71 MR [PERSON_NAME]" at bounding box center [382, 264] width 764 height 429
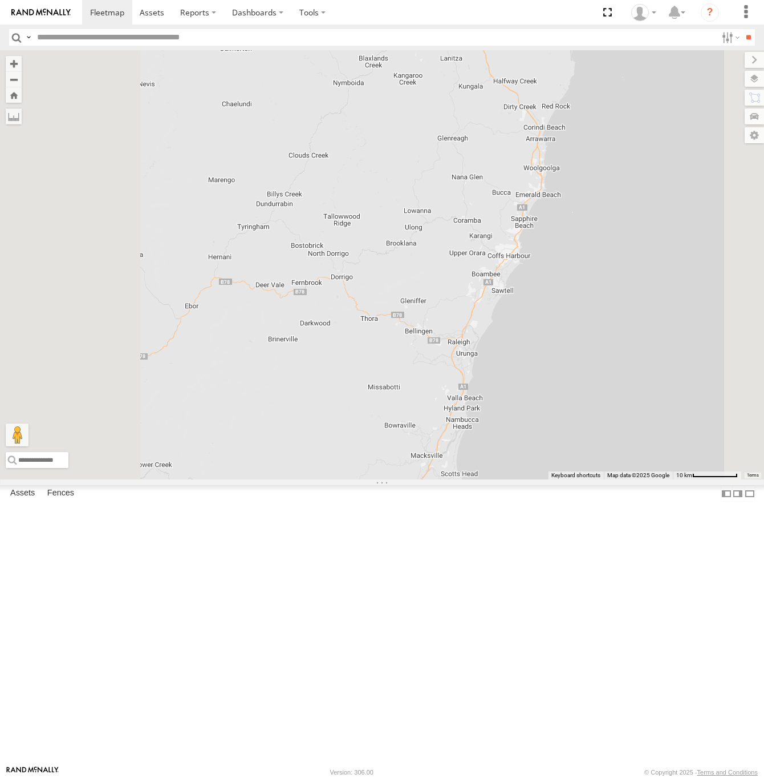
drag
click at [554, 428] on div "FMB08S HR 71 MR [PERSON_NAME]" at bounding box center [382, 264] width 764 height 429
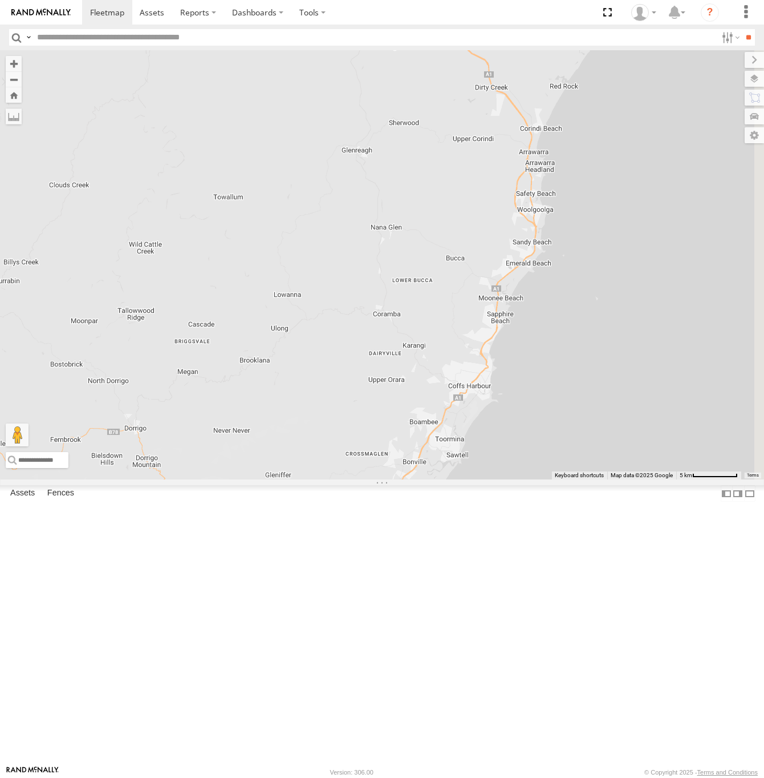
click at [442, 479] on div "FMB08S HR 71 MR [PERSON_NAME]" at bounding box center [382, 264] width 764 height 429
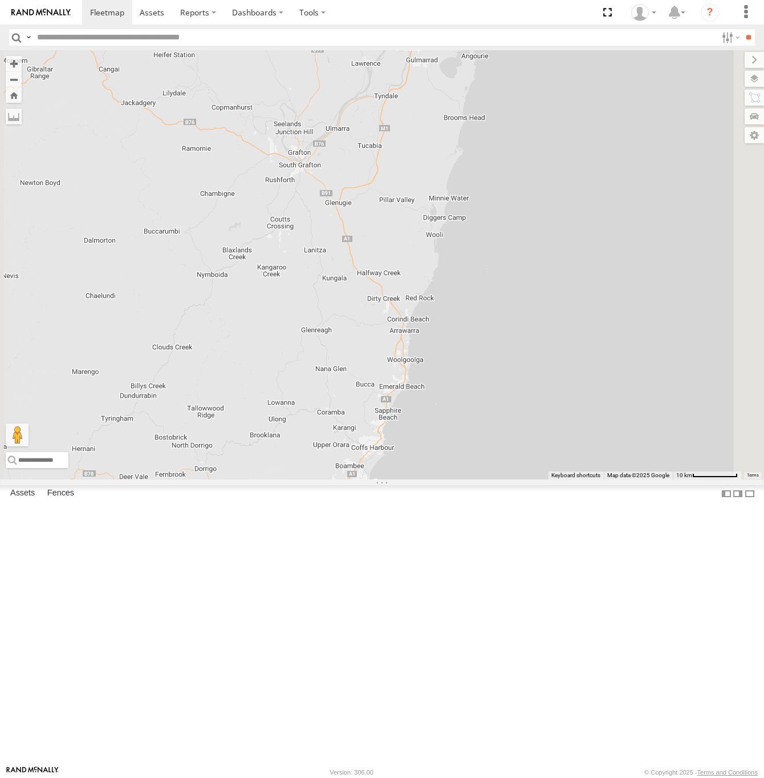
drag, startPoint x: 629, startPoint y: 382, endPoint x: 605, endPoint y: 451, distance: 73.6
click at [605, 451] on div "FMB08S HR 71 MR [PERSON_NAME]" at bounding box center [382, 264] width 764 height 429
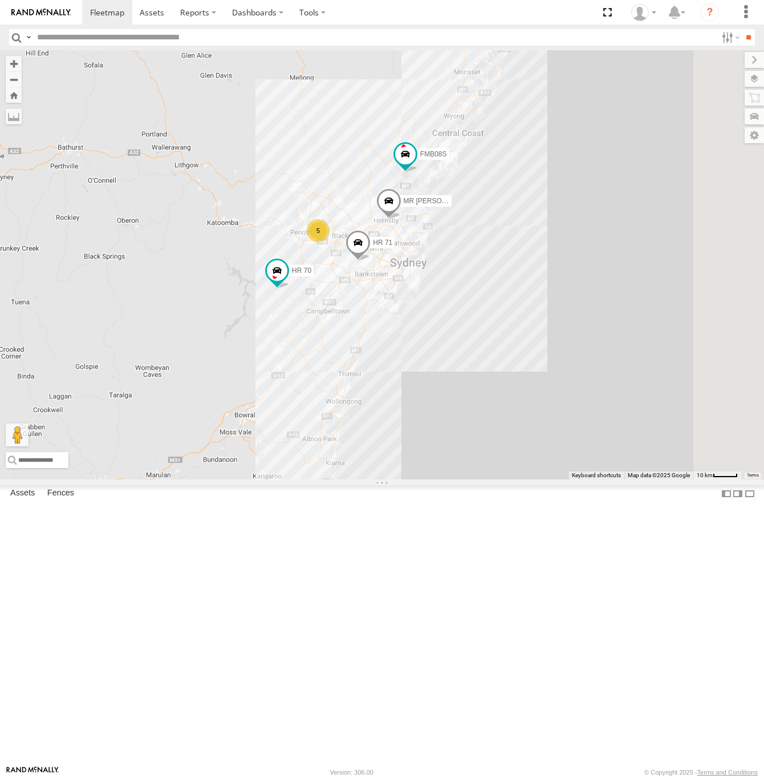
drag, startPoint x: 629, startPoint y: 319, endPoint x: 411, endPoint y: 515, distance: 292.4
click at [411, 479] on div "MR Truck HR 51 FMB08S HR 70 HR 71 5" at bounding box center [382, 264] width 764 height 429
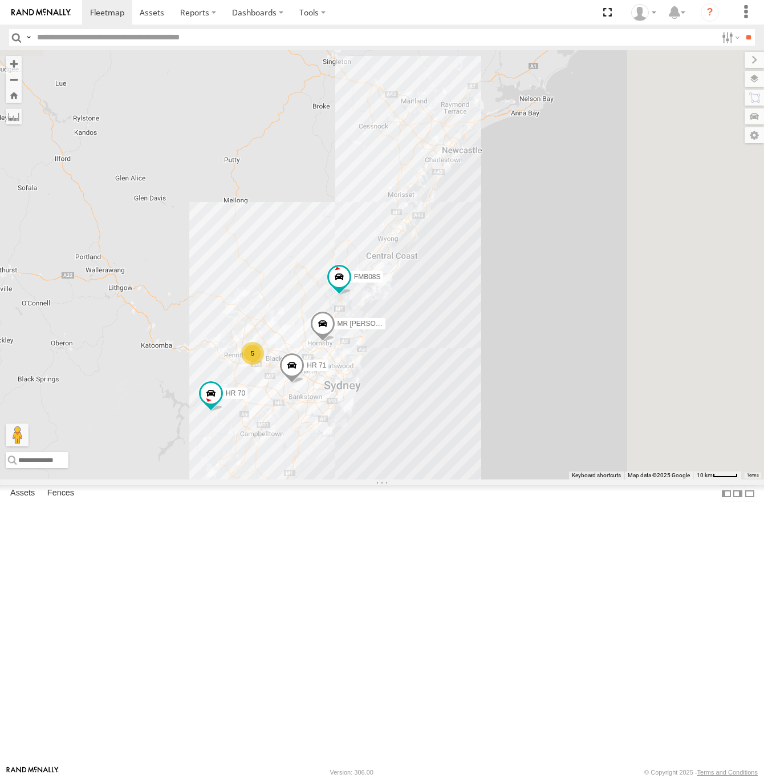
drag, startPoint x: 593, startPoint y: 370, endPoint x: 541, endPoint y: 457, distance: 102.0
click at [541, 457] on div "MR Truck HR 51 FMB08S HR 70 HR 71 5" at bounding box center [382, 264] width 764 height 429
click at [347, 289] on span at bounding box center [337, 279] width 21 height 21
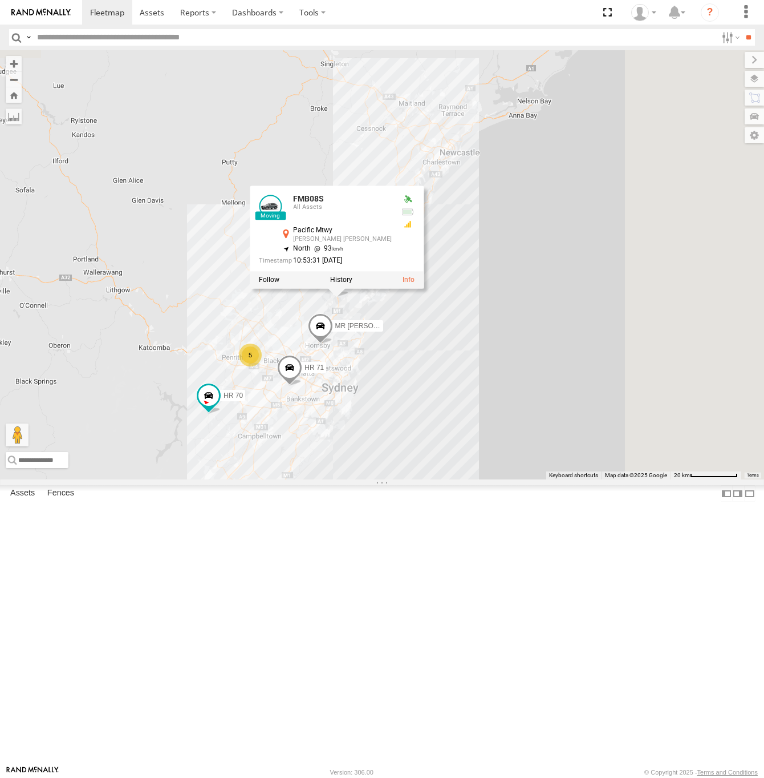
click at [596, 473] on div "MR Truck HR 51 FMB08S HR 70 HR 71 5 FMB08S All Assets Pacific Mtwy [PERSON_NAME…" at bounding box center [382, 264] width 764 height 429
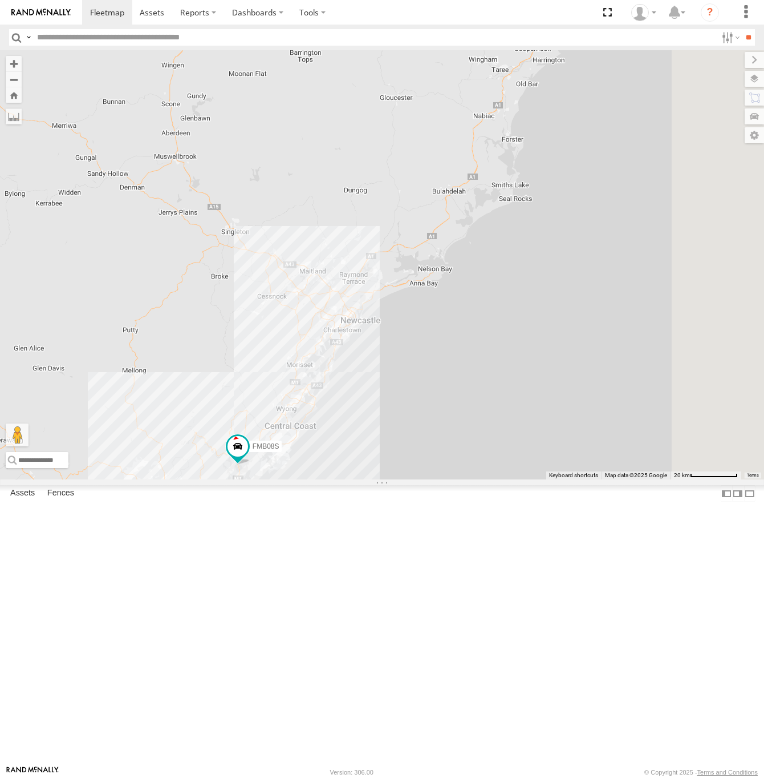
drag, startPoint x: 531, startPoint y: 469, endPoint x: 454, endPoint y: 542, distance: 106.5
click at [455, 479] on div "MR Truck HR 51 FMB08S HR 70 HR 71 5" at bounding box center [382, 264] width 764 height 429
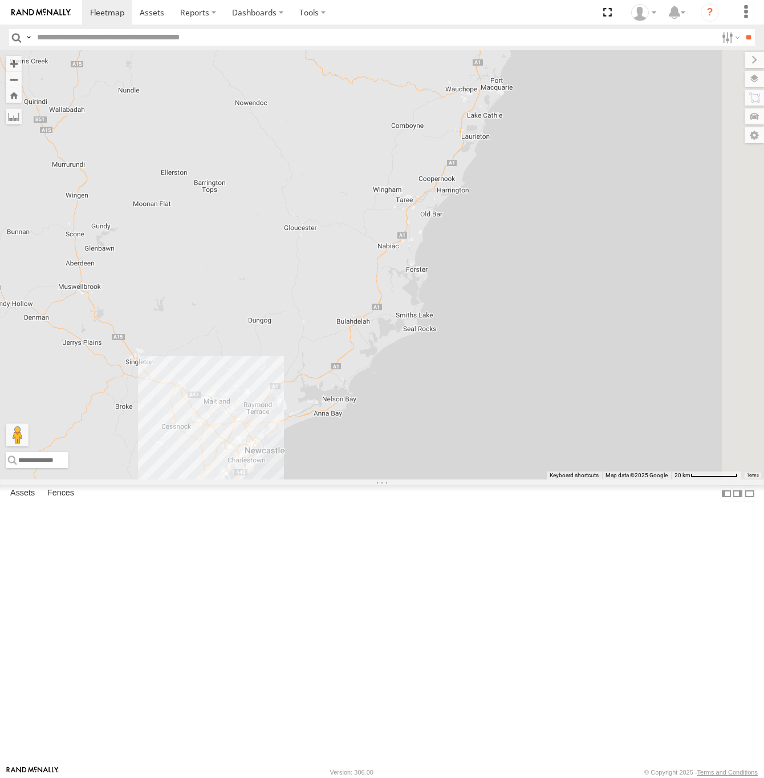
drag, startPoint x: 582, startPoint y: 464, endPoint x: 540, endPoint y: 541, distance: 87.3
click at [540, 479] on div "MR Truck HR 51 FMB08S HR 70 HR 71 5" at bounding box center [382, 264] width 764 height 429
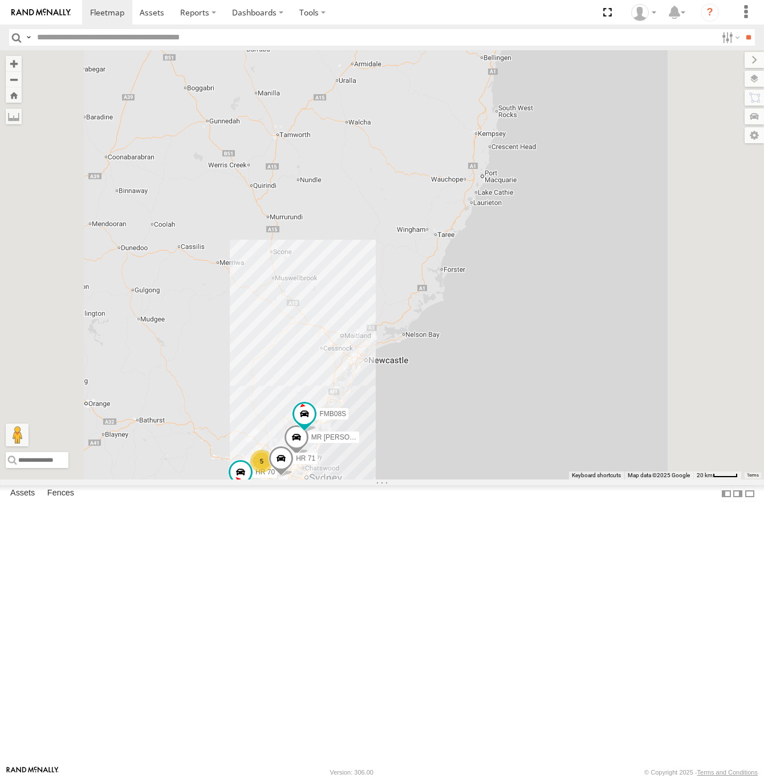
drag, startPoint x: 607, startPoint y: 546, endPoint x: 644, endPoint y: 474, distance: 81.4
click at [644, 474] on div "MR Truck HR 51 FMB08S HR 70 HR 71 5" at bounding box center [382, 264] width 764 height 429
